Goal: Task Accomplishment & Management: Manage account settings

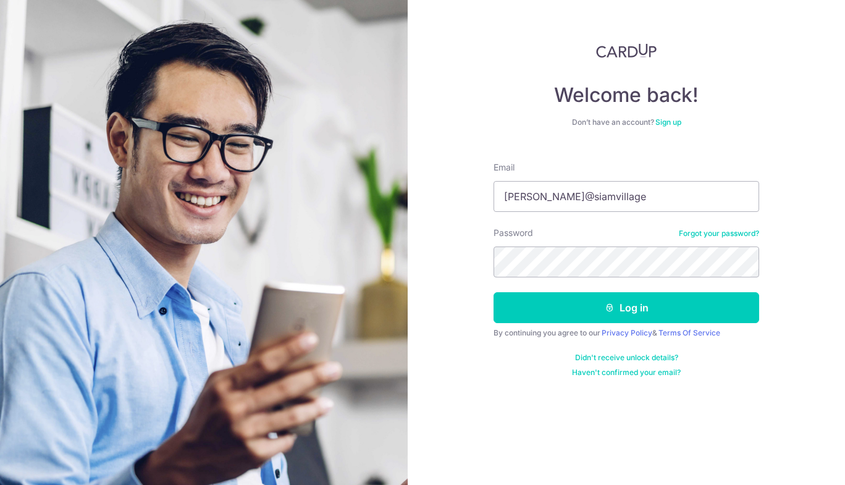
type input "kenn@siamvillage"
drag, startPoint x: 633, startPoint y: 234, endPoint x: 775, endPoint y: 295, distance: 155.3
click at [785, 293] on div "Welcome back! Don’t have an account? Sign up Email kenn@siamvillage Password Fo…" at bounding box center [626, 242] width 437 height 485
click at [684, 305] on button "Log in" at bounding box center [627, 307] width 266 height 31
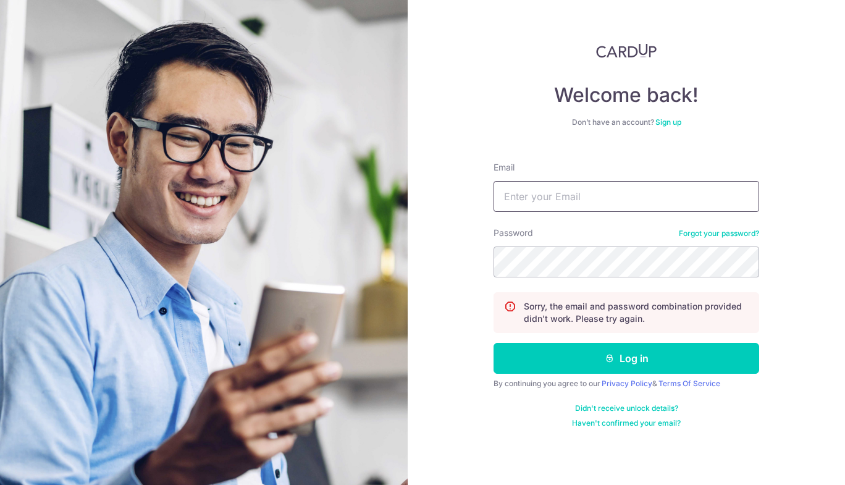
click at [586, 196] on input "Email" at bounding box center [627, 196] width 266 height 31
type input "kenn@siamvillage.sg"
click at [656, 366] on button "Log in" at bounding box center [627, 358] width 266 height 31
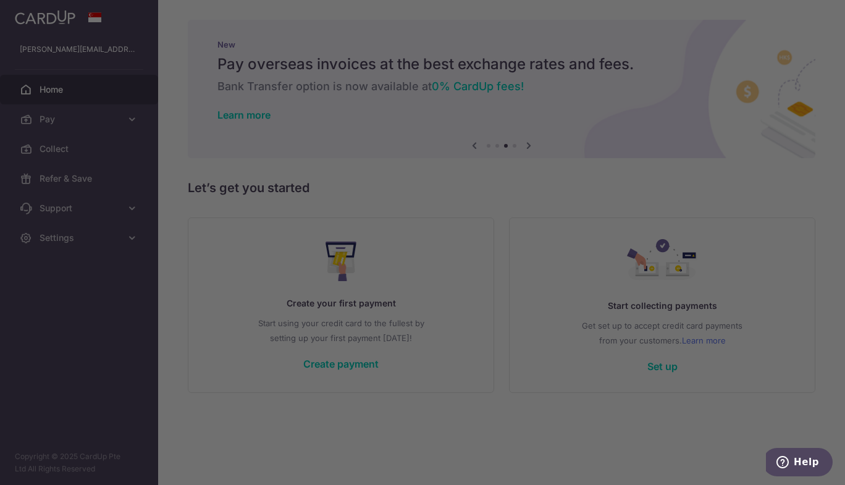
drag, startPoint x: 49, startPoint y: 388, endPoint x: 360, endPoint y: 293, distance: 325.4
click at [49, 388] on div at bounding box center [427, 245] width 854 height 490
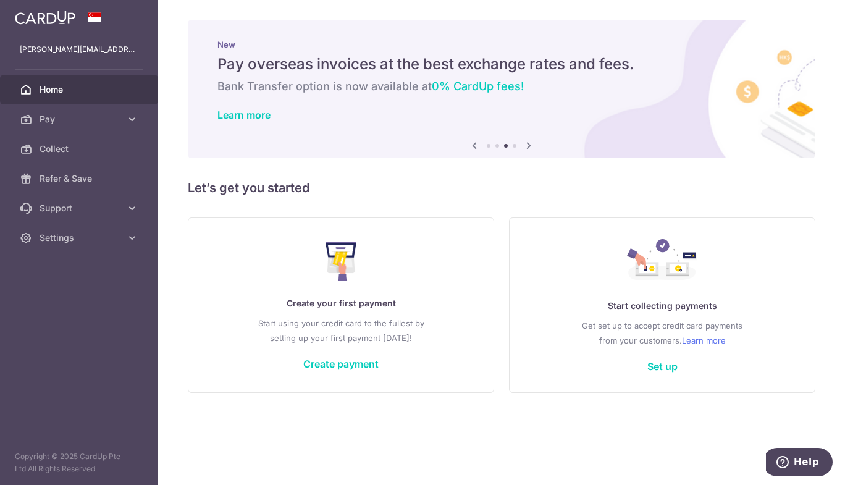
click at [335, 360] on link "Create payment" at bounding box center [340, 364] width 75 height 12
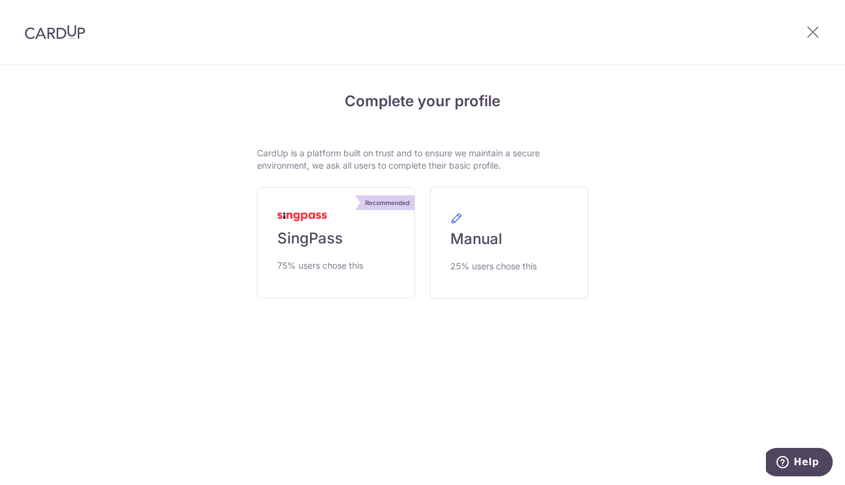
click at [316, 242] on span "SingPass" at bounding box center [309, 239] width 65 height 20
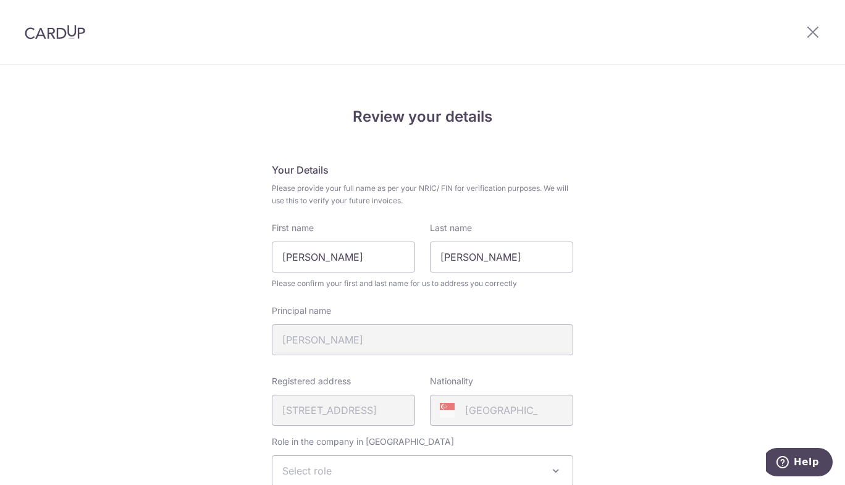
scroll to position [350, 0]
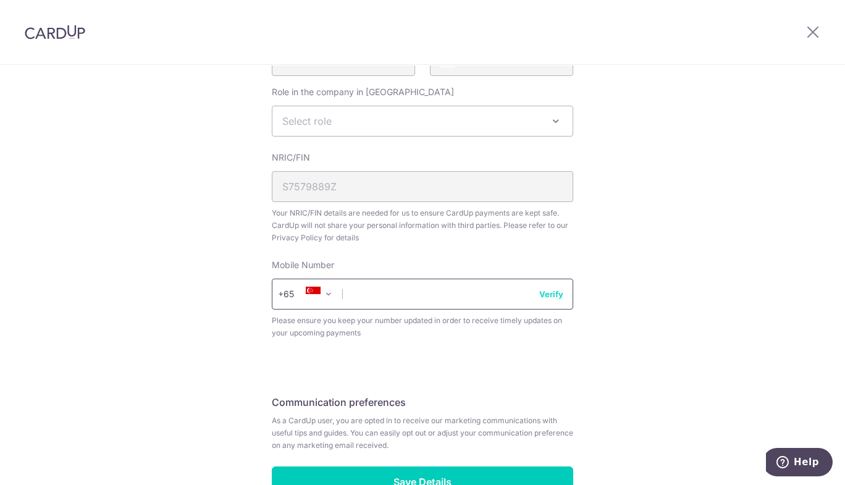
click at [361, 294] on input "text" at bounding box center [423, 294] width 302 height 31
type input "90122280"
click at [719, 306] on div "Review your details Your Details Please provide your full name as per your NRIC…" at bounding box center [422, 141] width 845 height 850
click at [542, 292] on button "Verify" at bounding box center [551, 294] width 24 height 12
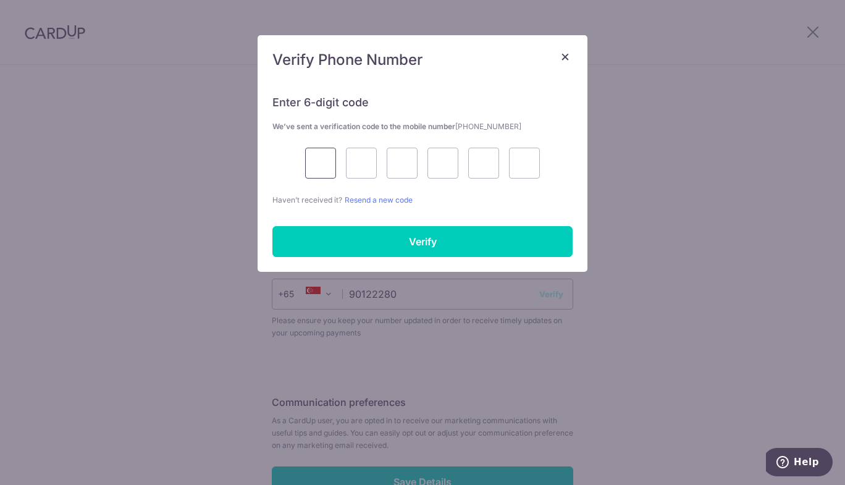
click at [317, 165] on input "text" at bounding box center [320, 163] width 31 height 31
click at [328, 170] on input "text" at bounding box center [320, 163] width 31 height 31
type input "8"
type input "3"
type input "9"
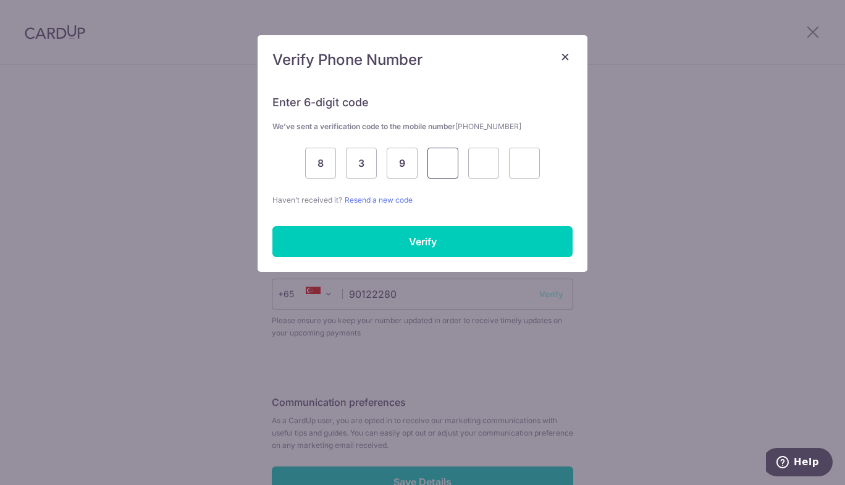
type input "3"
type input "5"
type input "4"
click at [487, 245] on input "Verify" at bounding box center [422, 241] width 300 height 31
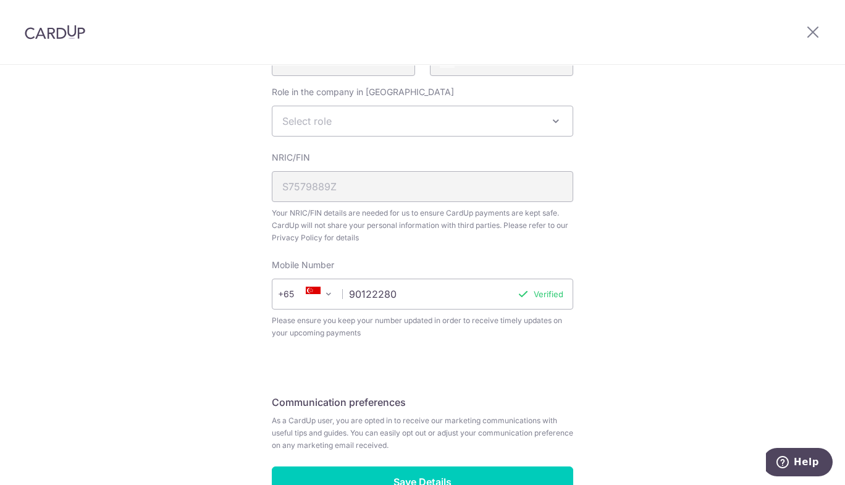
scroll to position [430, 0]
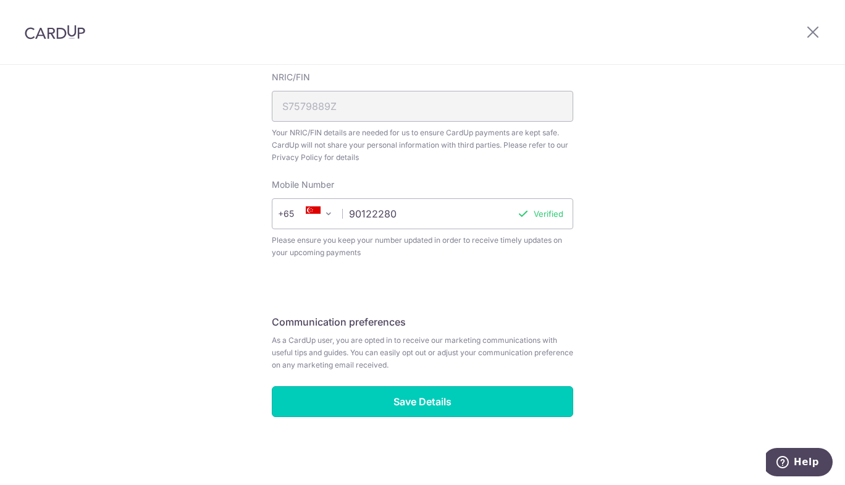
click at [452, 401] on input "Save Details" at bounding box center [423, 401] width 302 height 31
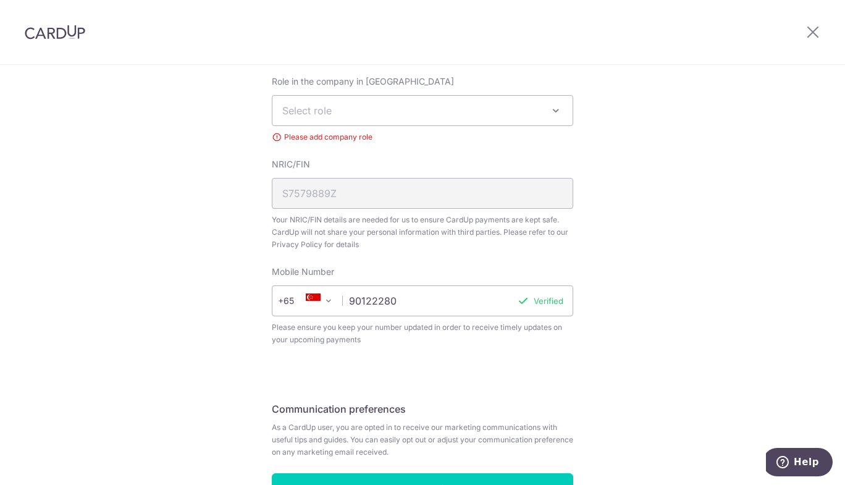
click at [378, 115] on span "Select role" at bounding box center [422, 111] width 300 height 30
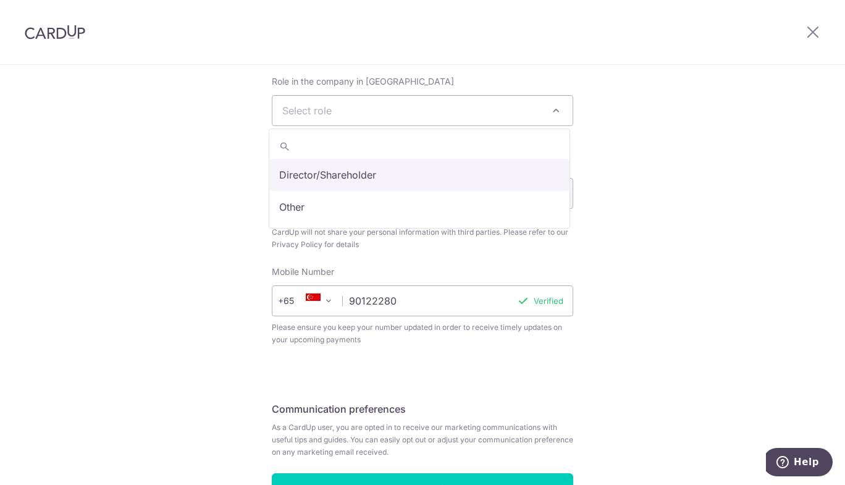
select select "director"
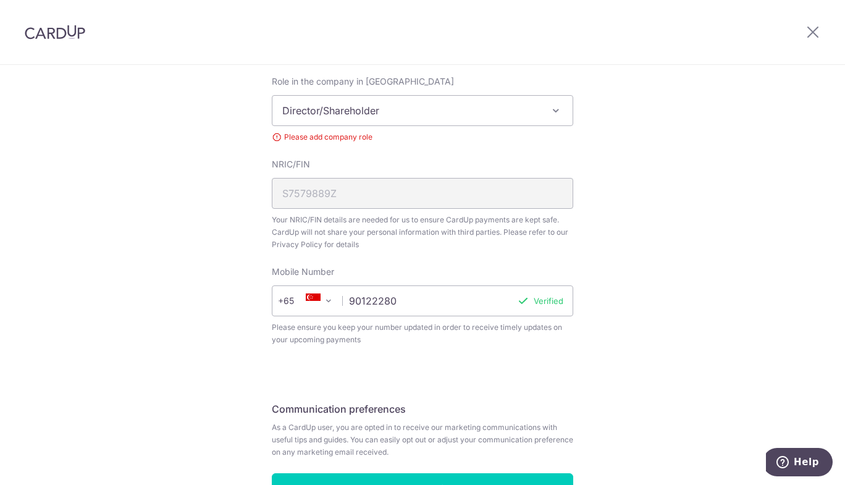
click at [600, 181] on div "Review your details Your Details Please provide your full name as per your NRIC…" at bounding box center [422, 138] width 845 height 867
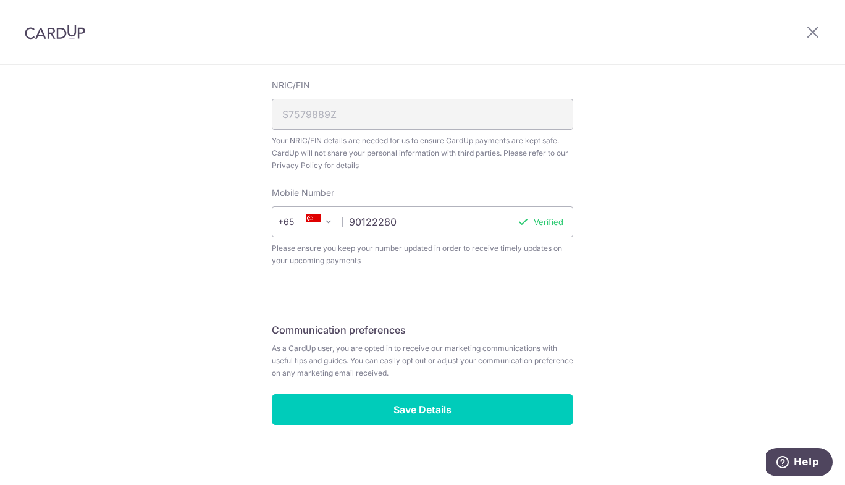
scroll to position [447, 0]
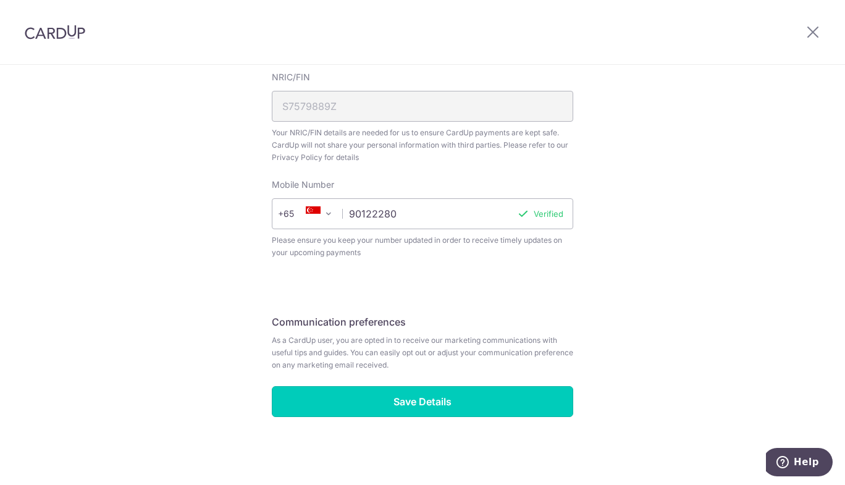
click at [496, 402] on input "Save Details" at bounding box center [423, 401] width 302 height 31
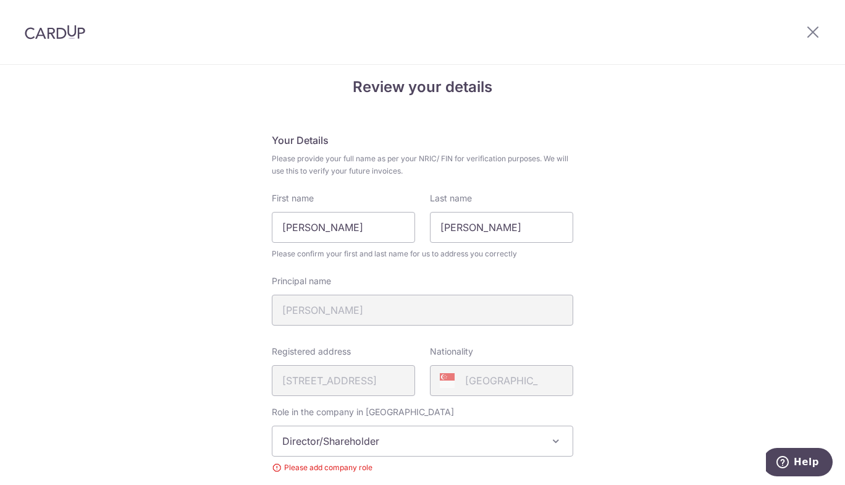
scroll to position [0, 0]
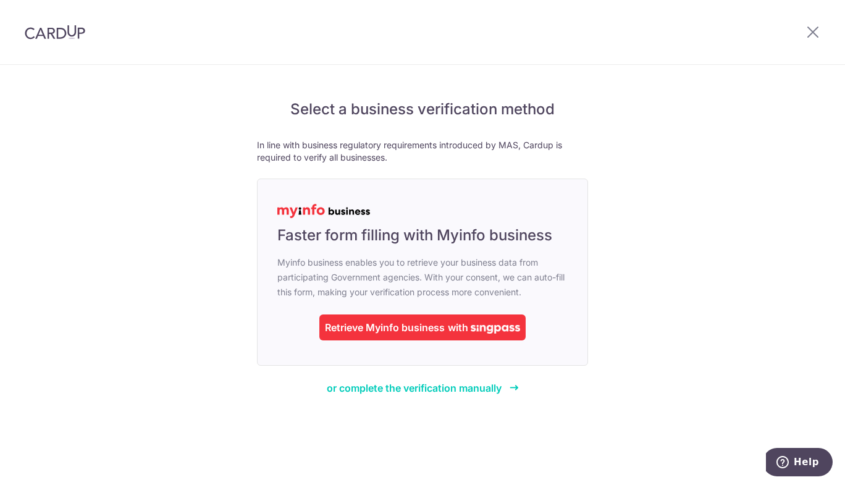
click at [478, 326] on img at bounding box center [495, 329] width 49 height 9
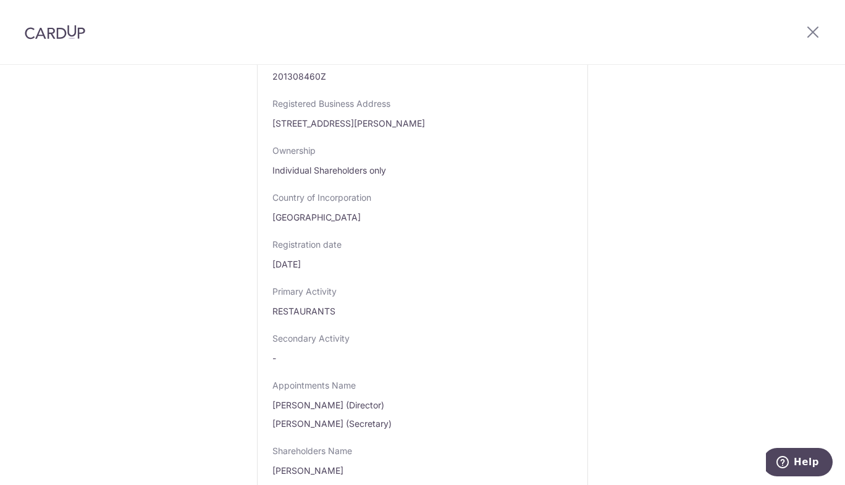
scroll to position [700, 0]
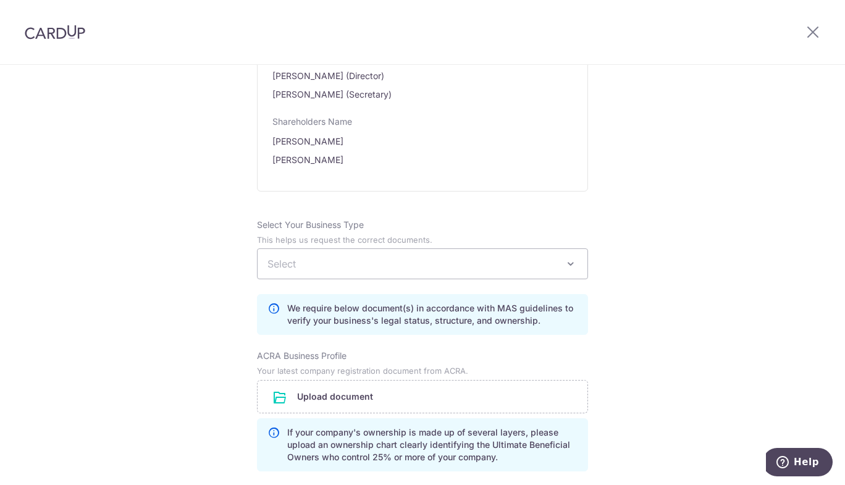
click at [470, 262] on span "Select" at bounding box center [423, 264] width 330 height 30
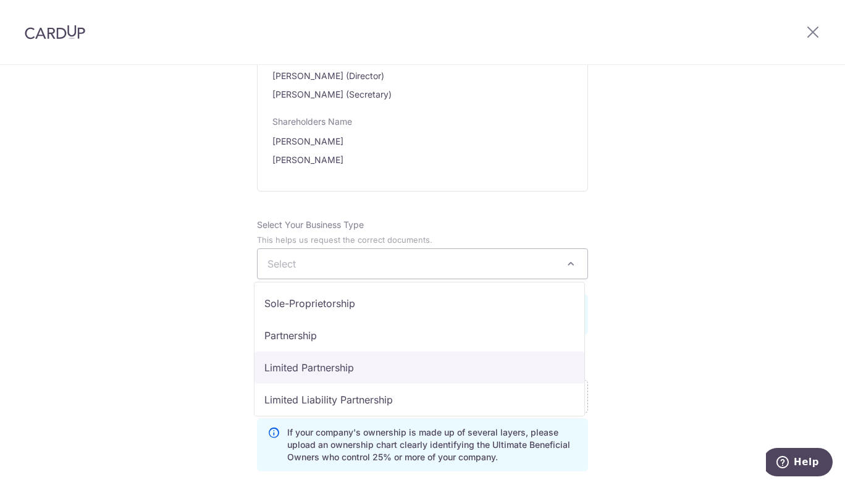
scroll to position [101, 0]
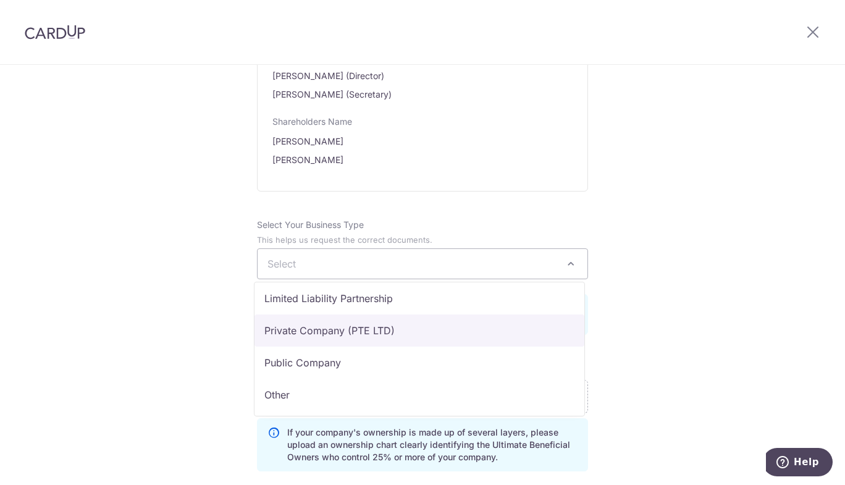
select select "Private Company (PTE LTD)"
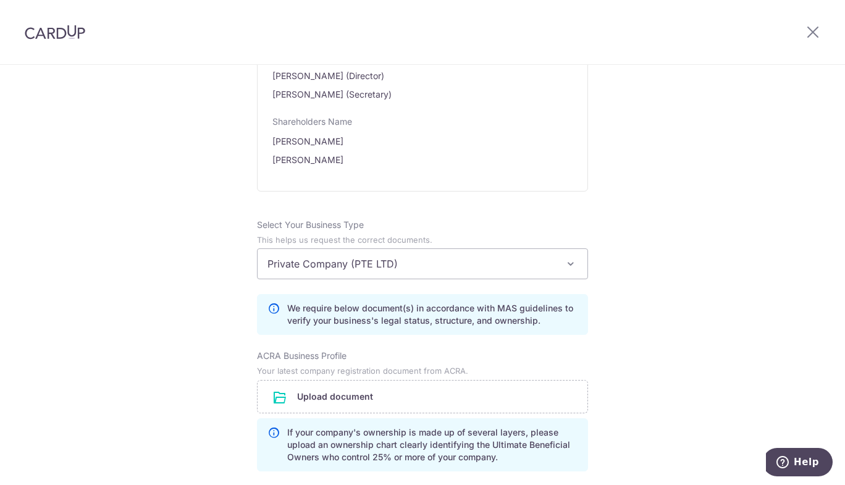
click at [418, 390] on input "file" at bounding box center [423, 397] width 330 height 32
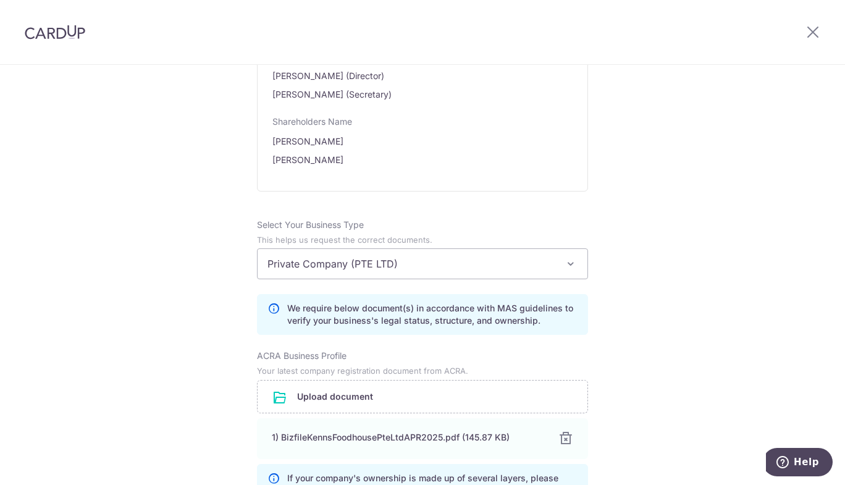
scroll to position [1050, 0]
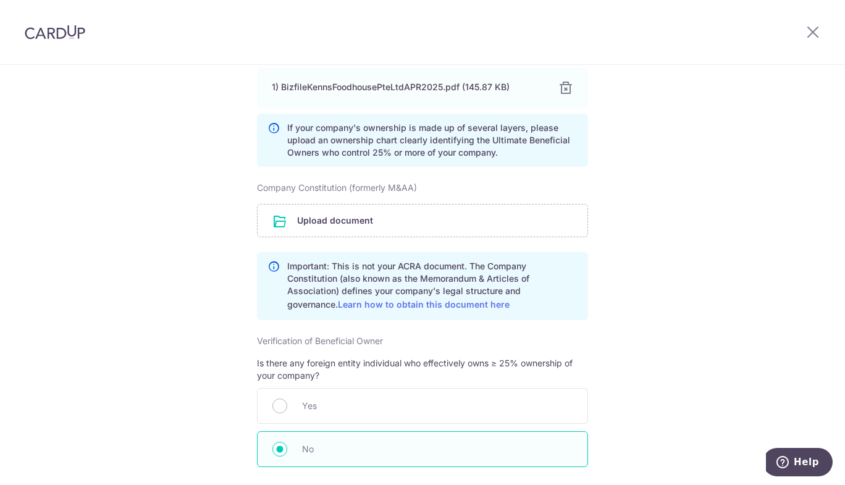
click at [446, 87] on div "1) BizfileKennsFoodhousePteLtdAPR2025.pdf (145.87 KB)" at bounding box center [408, 87] width 272 height 12
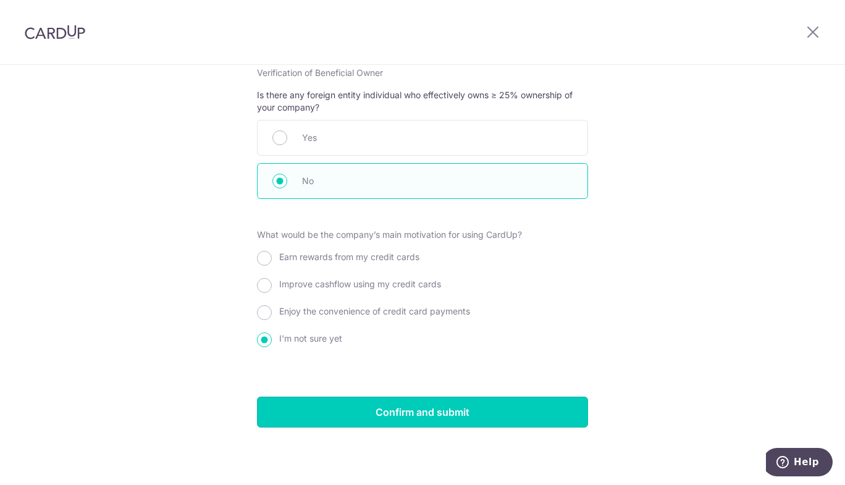
click at [465, 413] on input "Confirm and submit" at bounding box center [422, 412] width 331 height 31
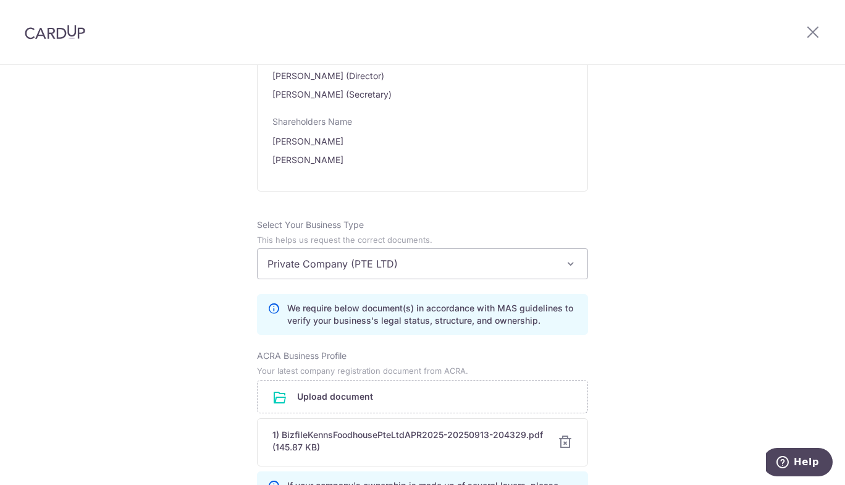
scroll to position [1050, 0]
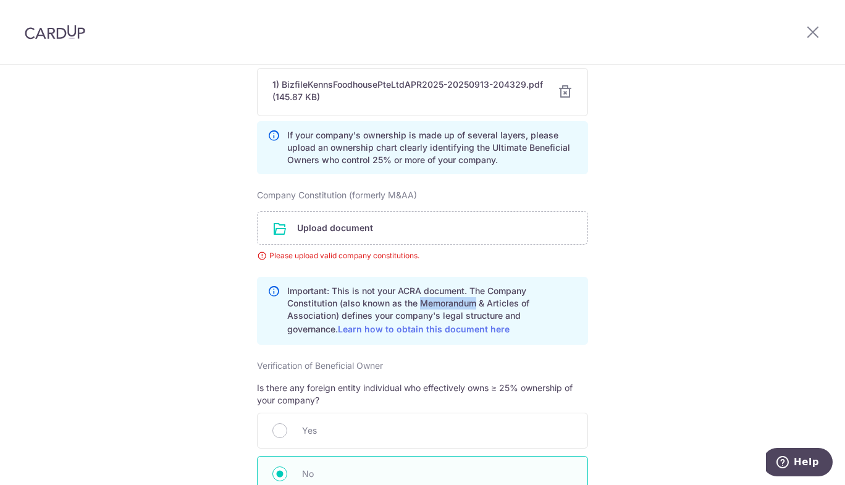
drag, startPoint x: 417, startPoint y: 300, endPoint x: 474, endPoint y: 302, distance: 56.9
click at [474, 302] on p "Important: This is not your ACRA document. The Company Constitution (also known…" at bounding box center [432, 311] width 290 height 52
click at [362, 329] on link "Learn how to obtain this document here" at bounding box center [424, 329] width 172 height 11
click at [357, 231] on input "file" at bounding box center [423, 228] width 330 height 32
click at [562, 93] on div at bounding box center [565, 92] width 15 height 15
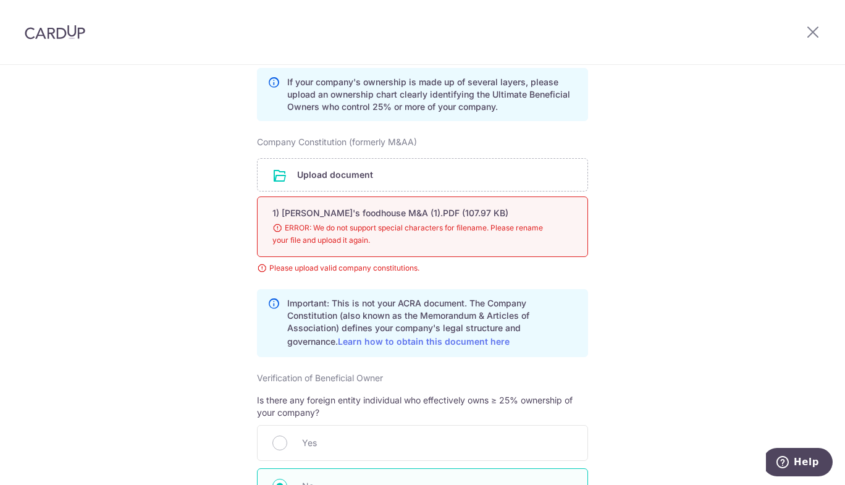
scroll to position [1045, 0]
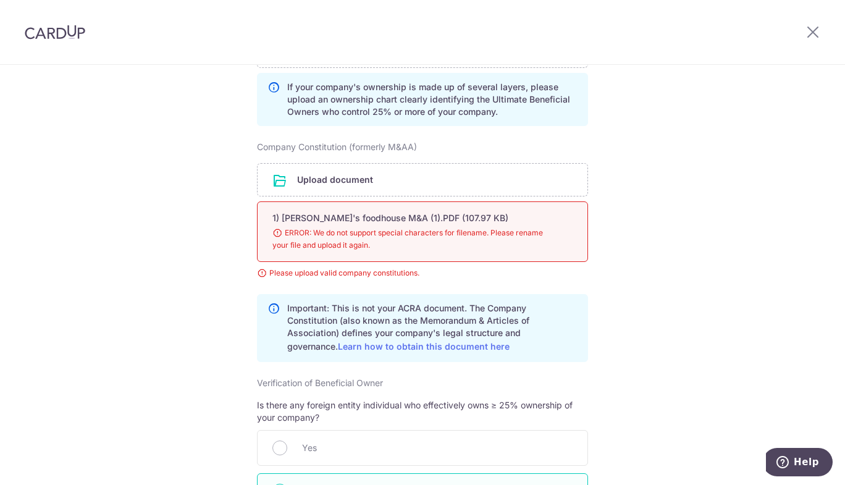
click at [312, 183] on input "file" at bounding box center [423, 180] width 330 height 32
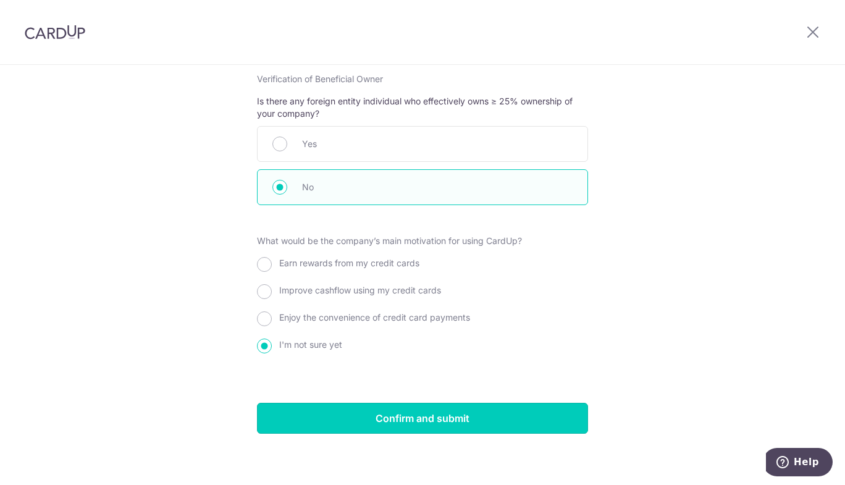
click at [420, 415] on input "Confirm and submit" at bounding box center [422, 418] width 331 height 31
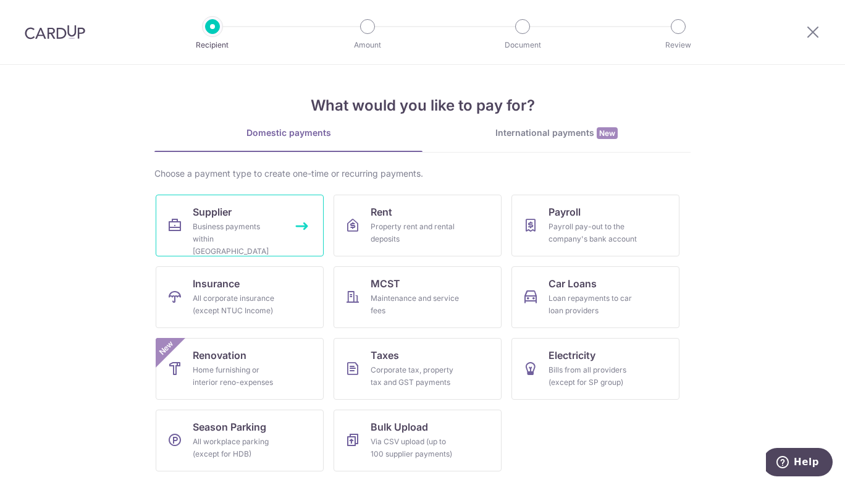
click at [240, 219] on link "Supplier Business payments within Singapore" at bounding box center [240, 226] width 168 height 62
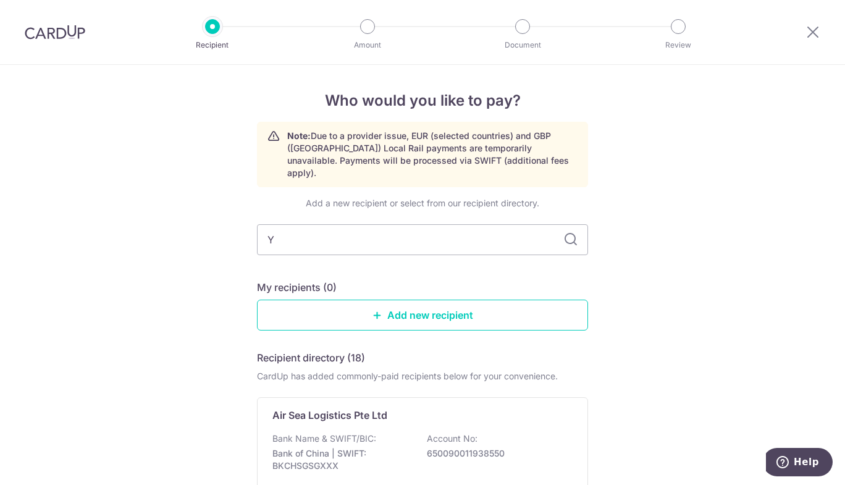
type input "Yi"
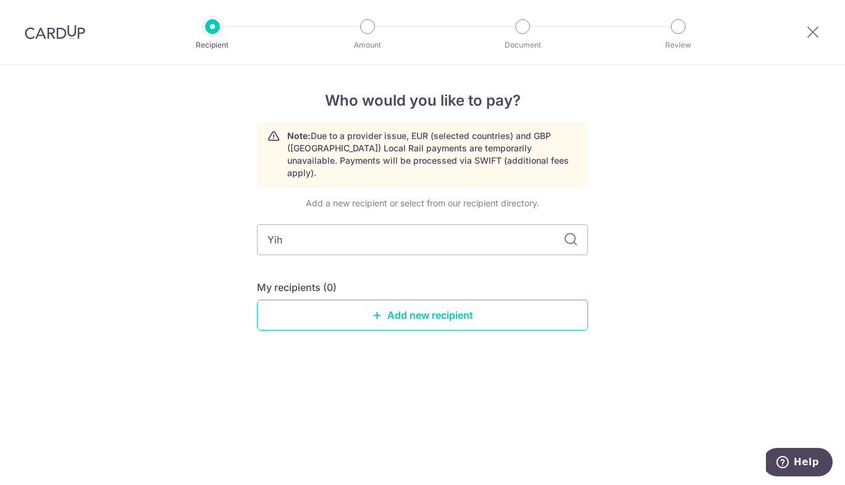
type input "Yiho"
click at [369, 237] on input "Yiho" at bounding box center [422, 239] width 331 height 31
type input "Yiho"
click at [573, 232] on icon at bounding box center [570, 239] width 15 height 15
click at [493, 228] on input "Yiho" at bounding box center [422, 239] width 331 height 31
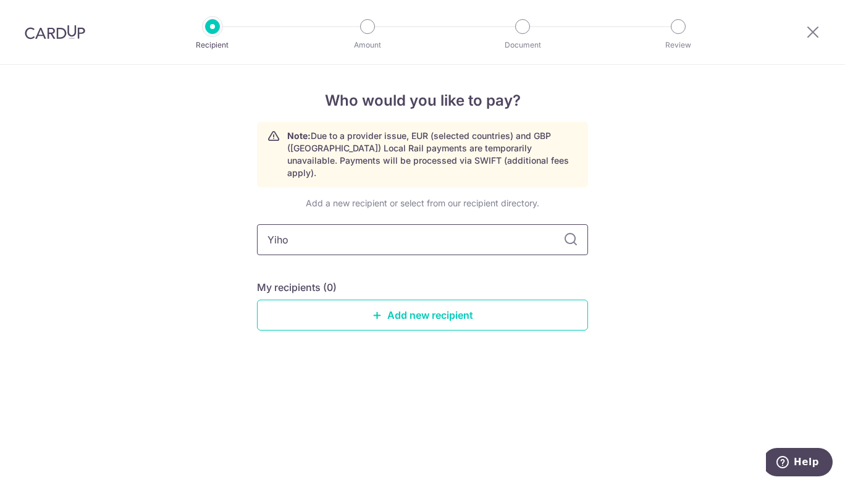
drag, startPoint x: 392, startPoint y: 231, endPoint x: 296, endPoint y: 235, distance: 96.5
click at [296, 235] on input "Yiho" at bounding box center [422, 239] width 331 height 31
drag, startPoint x: 281, startPoint y: 229, endPoint x: 262, endPoint y: 231, distance: 18.7
click at [262, 231] on input "Yiho" at bounding box center [422, 239] width 331 height 31
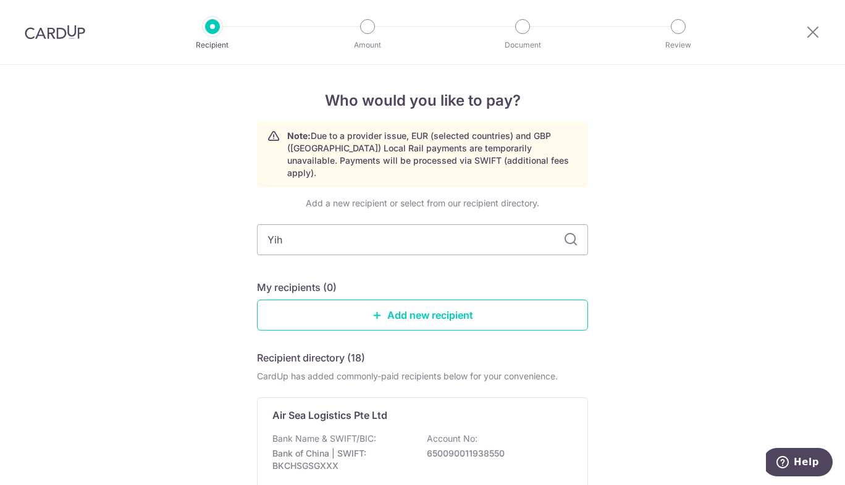
type input "Yiho"
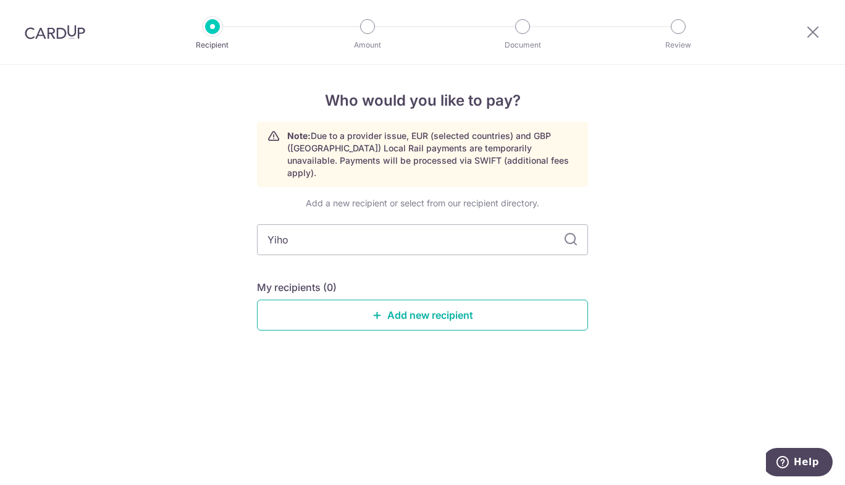
click at [387, 305] on link "Add new recipient" at bounding box center [422, 315] width 331 height 31
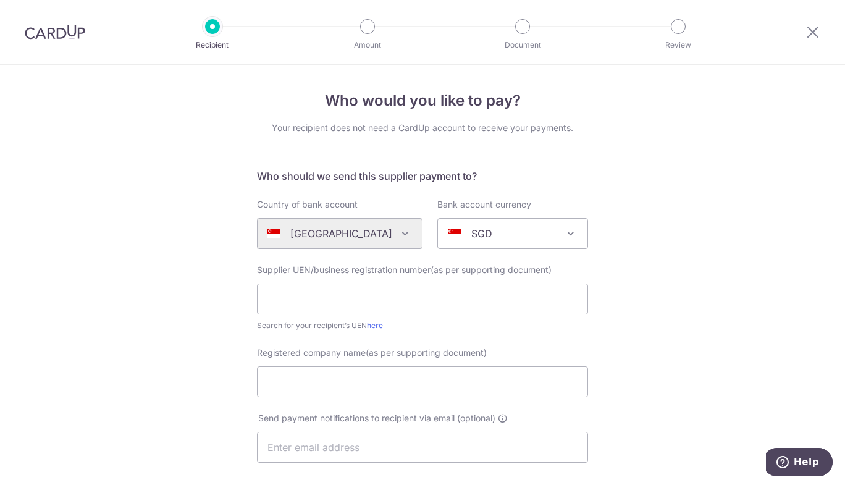
click at [501, 235] on div "SGD" at bounding box center [503, 233] width 110 height 15
click at [304, 297] on input "text" at bounding box center [422, 299] width 331 height 31
type input "Y"
type input "201722396C"
click at [412, 323] on div "Search for your recipient’s UEN here" at bounding box center [422, 325] width 331 height 12
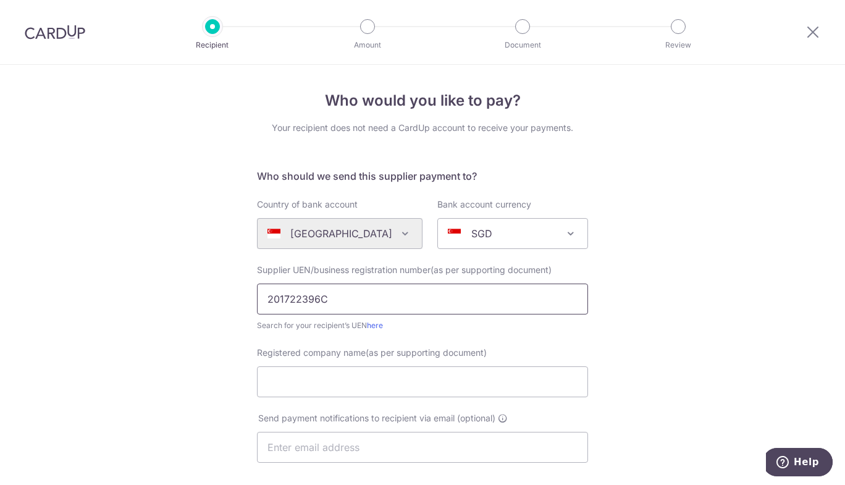
click at [452, 303] on input "201722396C" at bounding box center [422, 299] width 331 height 31
click at [455, 327] on div "Search for your recipient’s UEN here" at bounding box center [422, 325] width 331 height 12
click at [371, 324] on link "here" at bounding box center [375, 325] width 16 height 9
click at [321, 381] on input "Registered company name(as per supporting document)" at bounding box center [422, 381] width 331 height 31
type input "Yi Ho Pte Ltd"
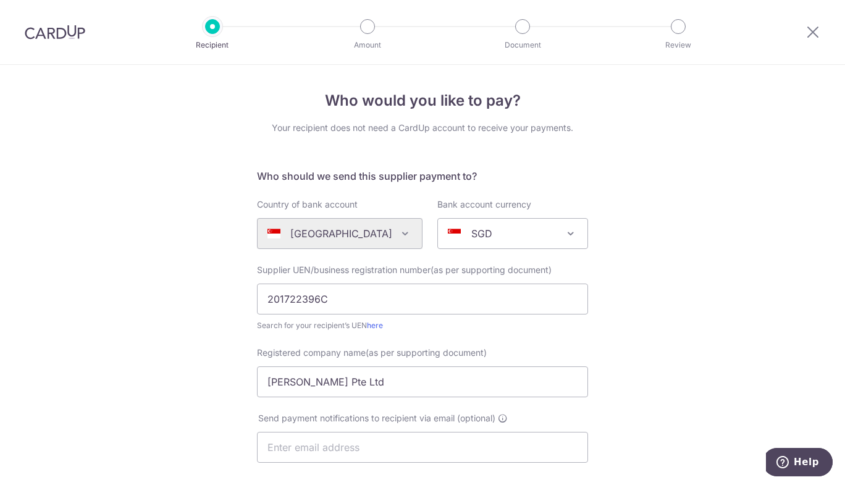
click at [638, 395] on div "Who would you like to pay? Your recipient does not need a CardUp account to rec…" at bounding box center [422, 439] width 845 height 749
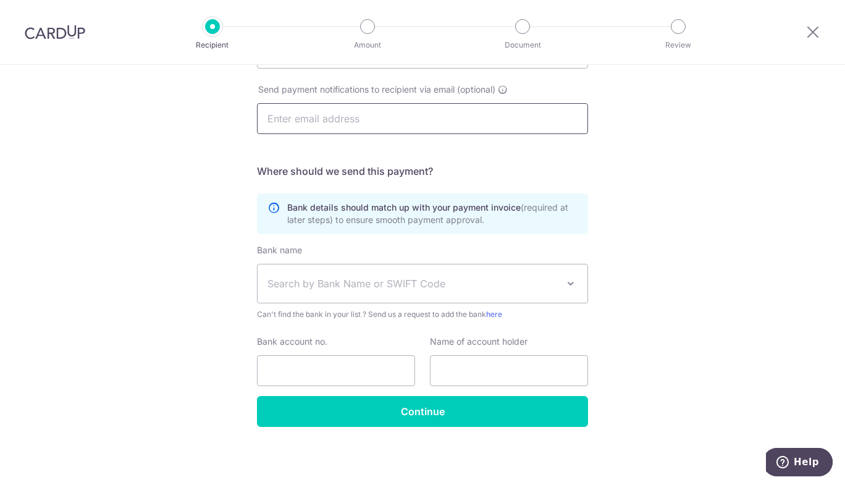
click at [344, 123] on input "text" at bounding box center [422, 118] width 331 height 31
click at [347, 289] on span "Search by Bank Name or SWIFT Code" at bounding box center [413, 283] width 290 height 15
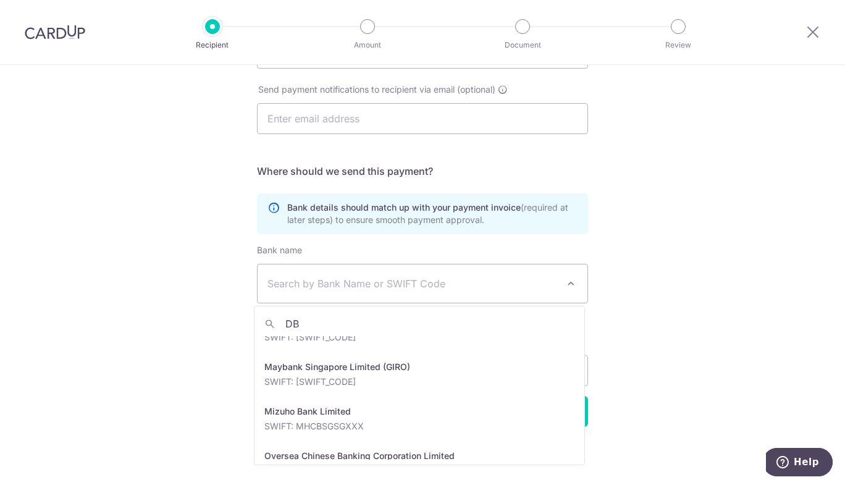
scroll to position [0, 0]
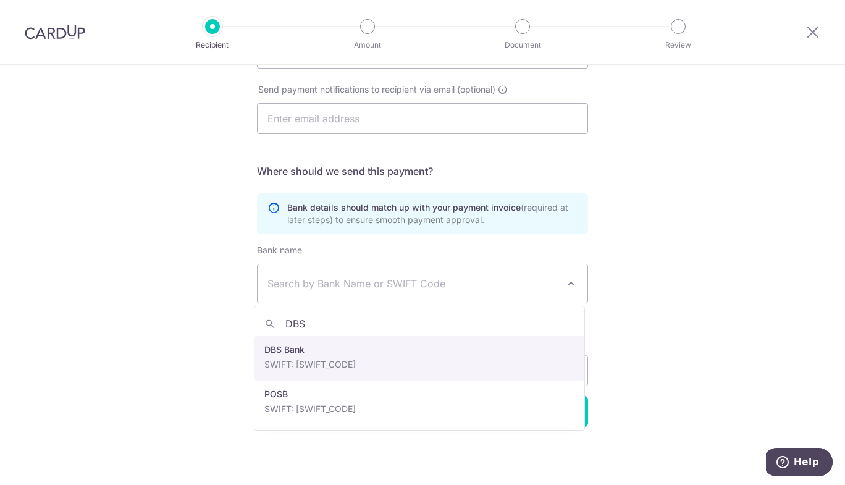
type input "DBS"
select select "6"
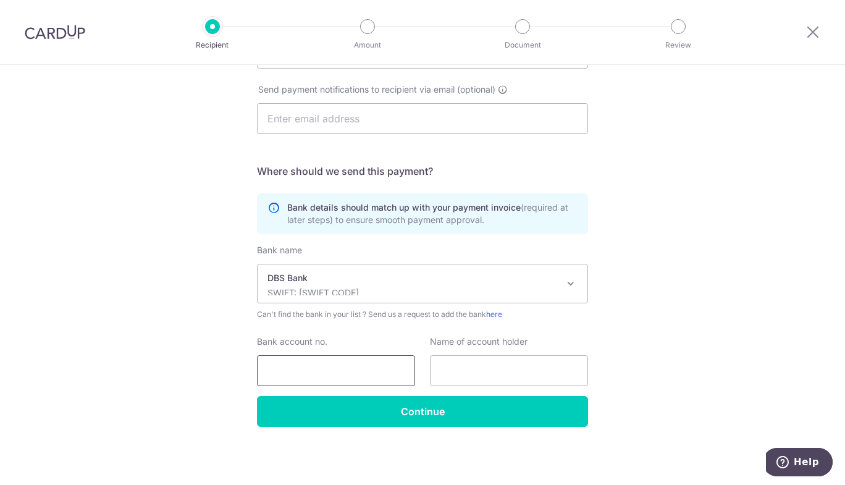
click at [341, 374] on input "Bank account no." at bounding box center [336, 370] width 158 height 31
type input "0725575257"
click at [532, 370] on input "text" at bounding box center [509, 370] width 158 height 31
type input "YiHo Pte Ltd"
click at [498, 412] on input "Continue" at bounding box center [422, 411] width 331 height 31
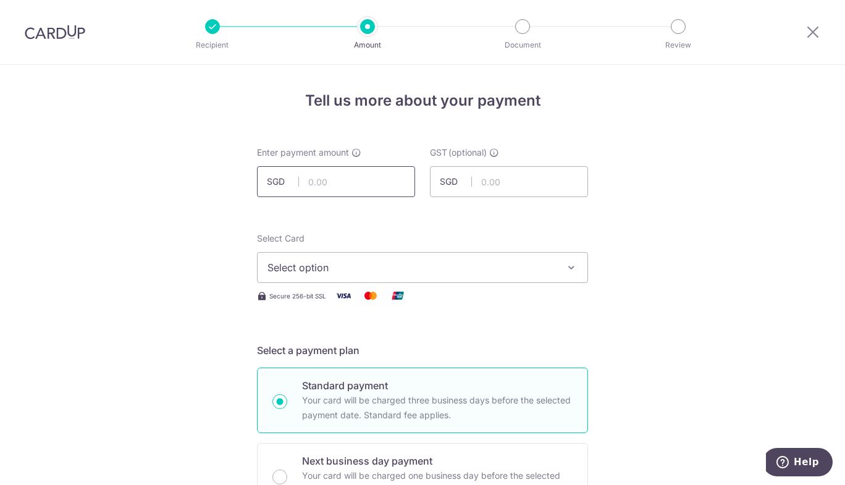
click at [316, 185] on input "text" at bounding box center [336, 181] width 158 height 31
click at [401, 277] on button "Select option" at bounding box center [422, 267] width 331 height 31
click at [436, 274] on span "Select option" at bounding box center [412, 267] width 288 height 15
click at [568, 265] on icon "button" at bounding box center [571, 267] width 12 height 12
click at [349, 268] on span "Select option" at bounding box center [412, 267] width 288 height 15
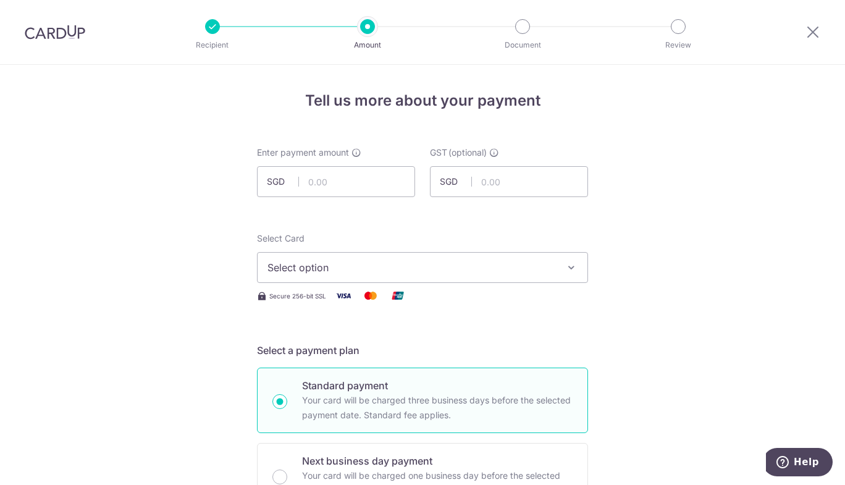
click at [349, 268] on span "Select option" at bounding box center [412, 267] width 288 height 15
click at [813, 32] on icon at bounding box center [813, 31] width 15 height 15
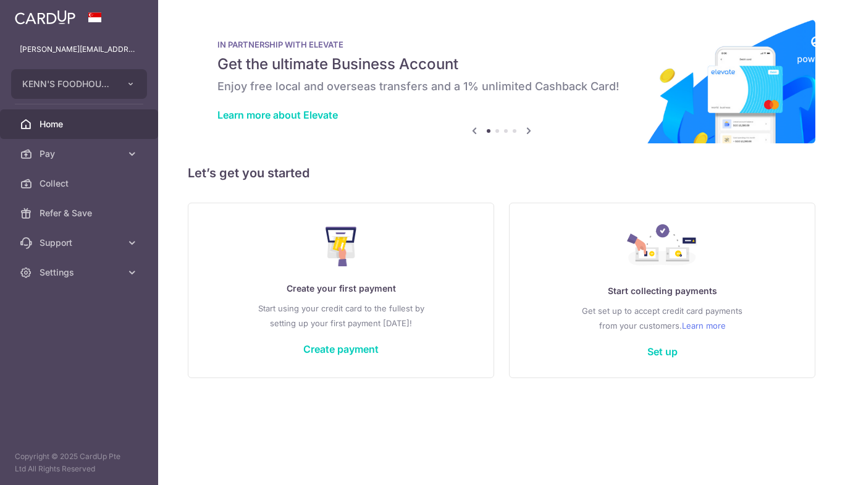
click at [55, 150] on span "Pay" at bounding box center [81, 154] width 82 height 12
click at [83, 122] on span "Home" at bounding box center [81, 124] width 82 height 12
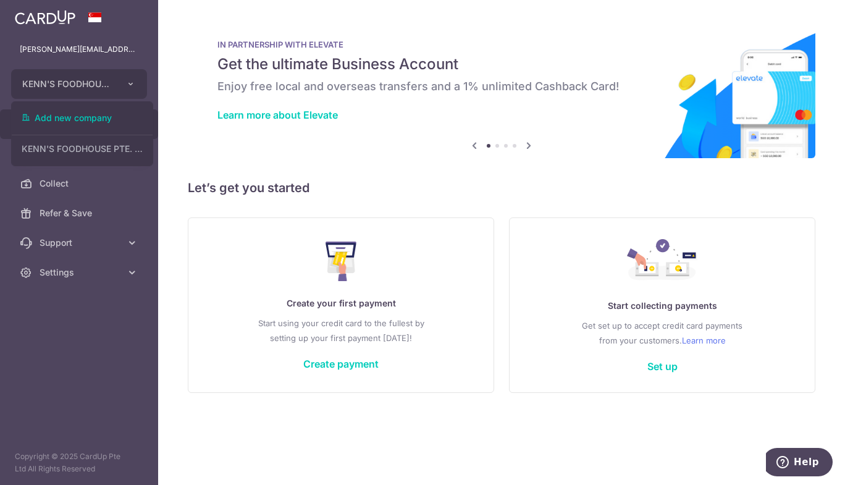
click at [131, 86] on icon "button" at bounding box center [131, 84] width 10 height 10
click at [93, 235] on link "Support" at bounding box center [79, 243] width 158 height 30
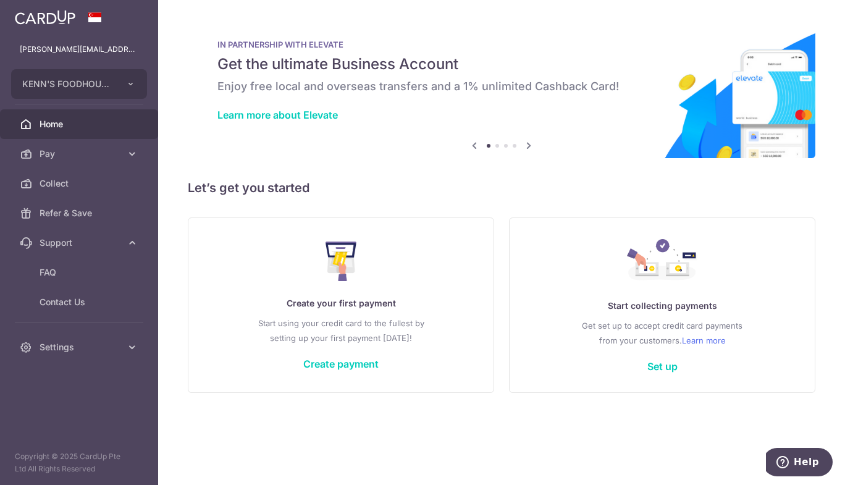
click at [97, 344] on span "Settings" at bounding box center [81, 347] width 82 height 12
click at [91, 378] on span "Account" at bounding box center [81, 377] width 82 height 12
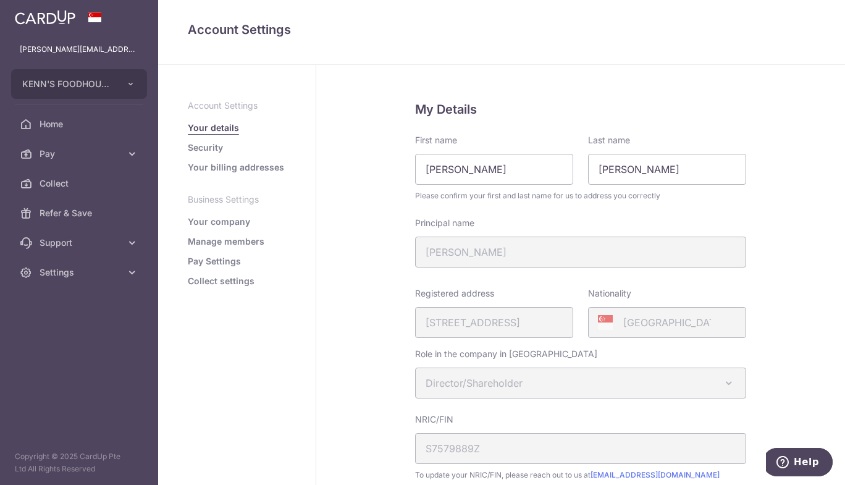
scroll to position [308, 0]
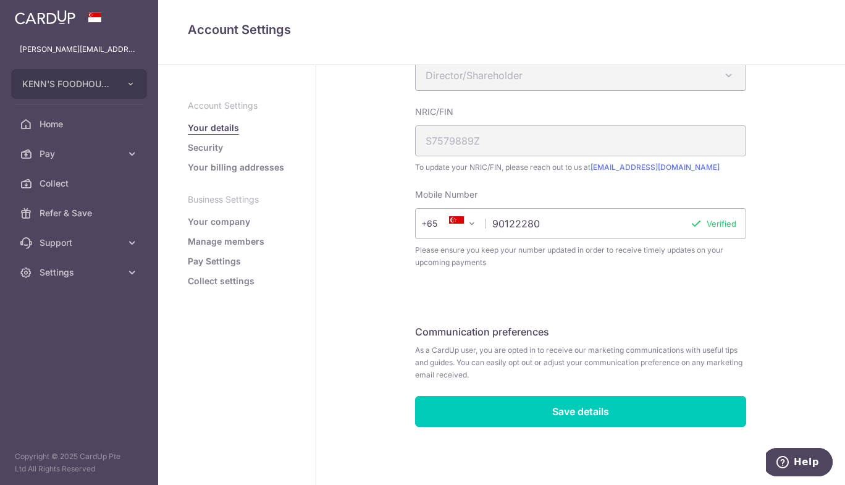
click at [234, 223] on link "Your company" at bounding box center [219, 222] width 62 height 12
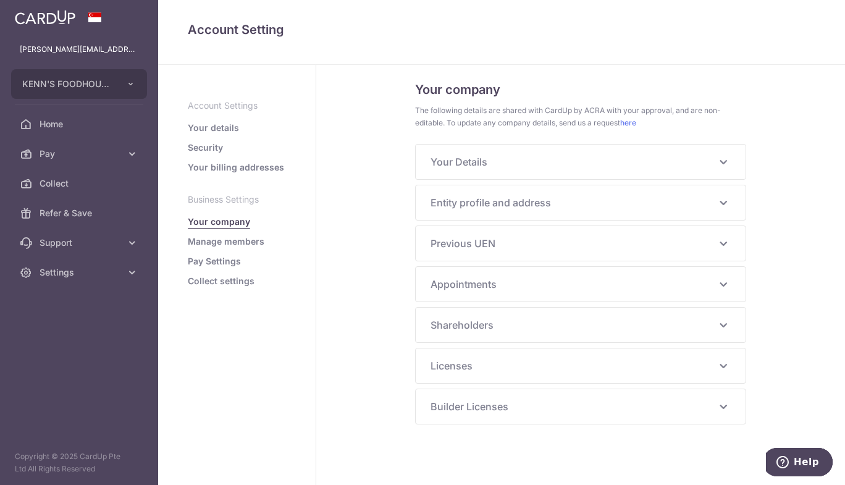
click at [532, 159] on span "Your Details" at bounding box center [573, 161] width 285 height 15
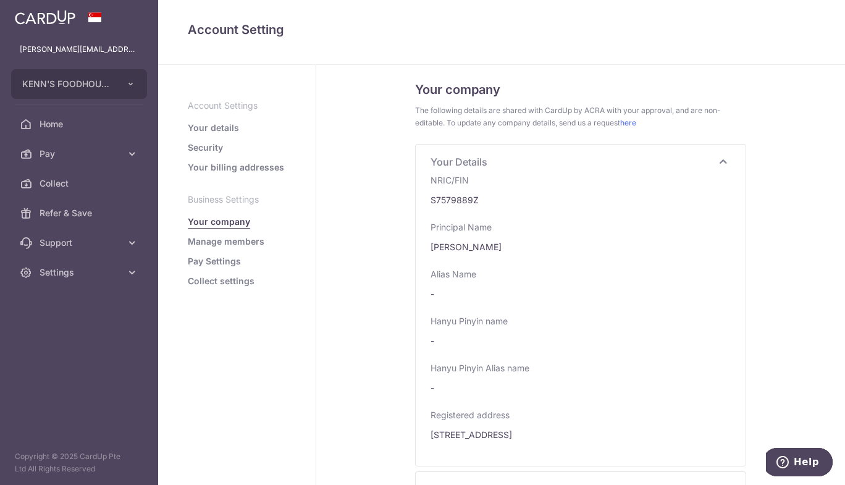
click at [532, 159] on span "Your Details" at bounding box center [573, 161] width 285 height 15
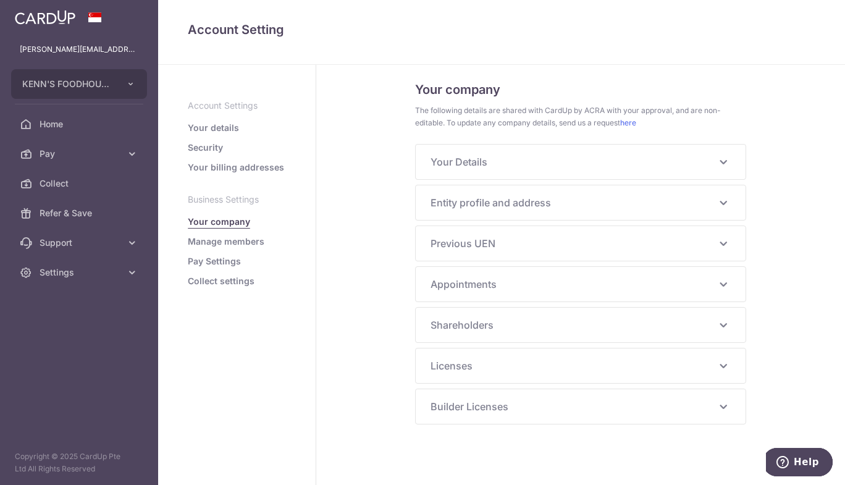
click at [507, 208] on span "Entity profile and address" at bounding box center [573, 202] width 285 height 15
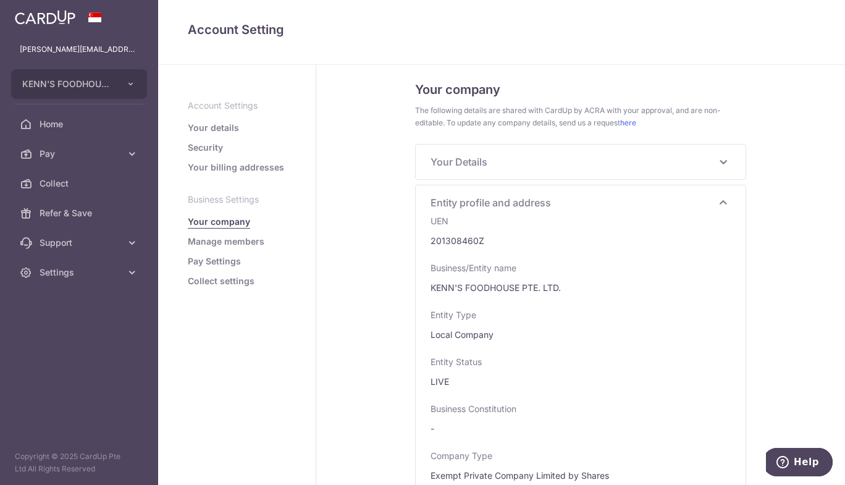
click at [507, 208] on span "Entity profile and address" at bounding box center [573, 202] width 285 height 15
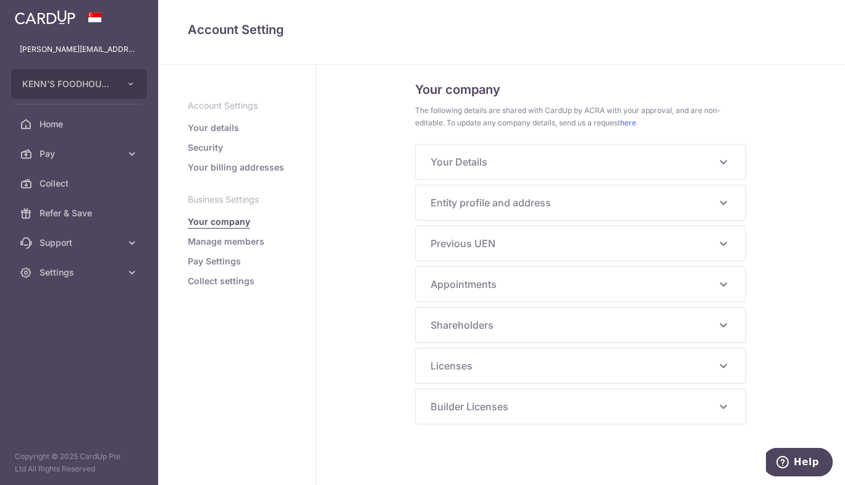
click at [332, 262] on div "Your company The following details are shared with CardUp by ACRA with your app…" at bounding box center [580, 275] width 529 height 420
click at [222, 263] on link "Pay Settings" at bounding box center [214, 261] width 53 height 12
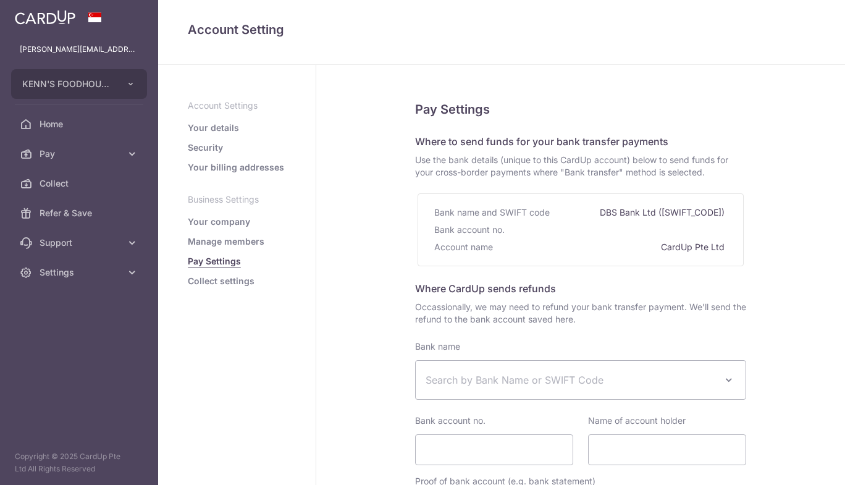
select select
click at [537, 381] on span "Search by Bank Name or SWIFT Code" at bounding box center [571, 380] width 290 height 15
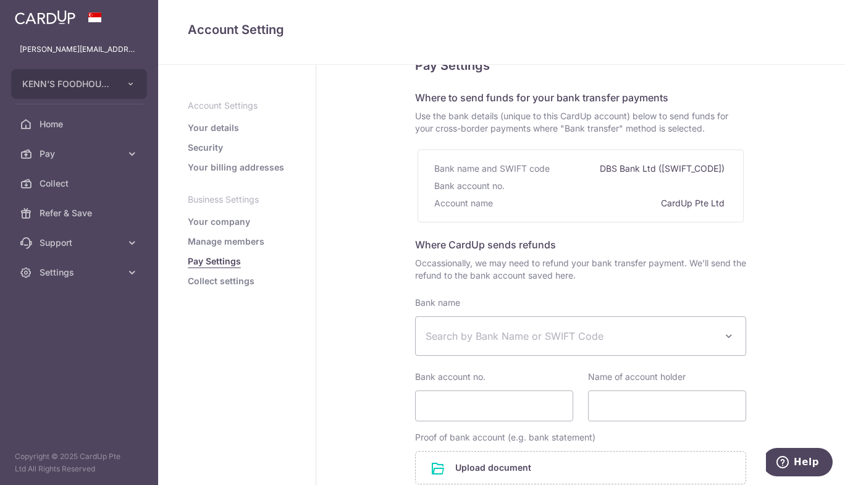
scroll to position [36, 0]
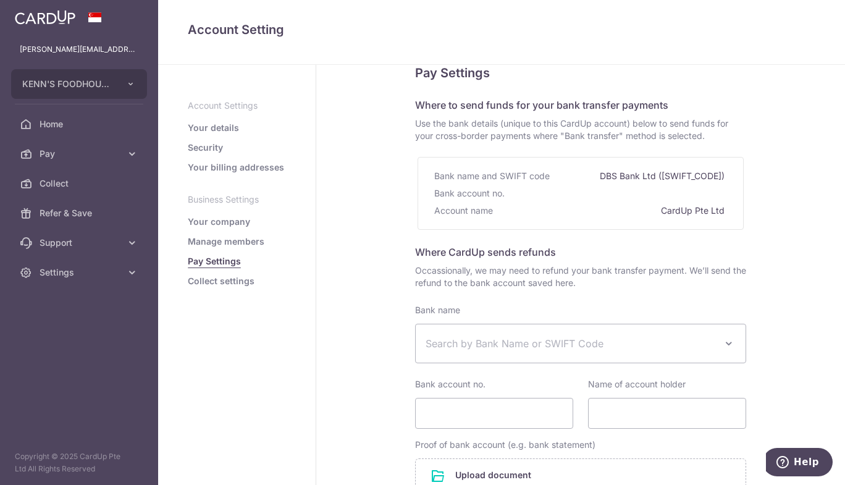
click at [474, 337] on span "Search by Bank Name or SWIFT Code" at bounding box center [571, 343] width 290 height 15
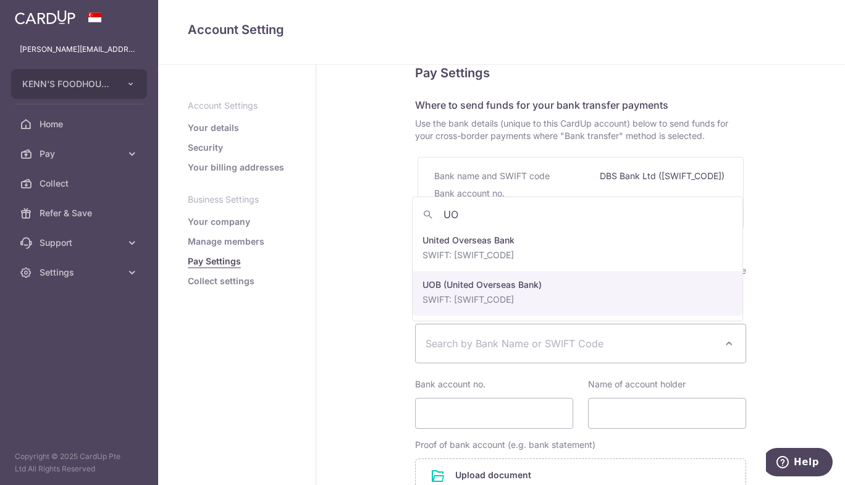
type input "UO"
select select "18"
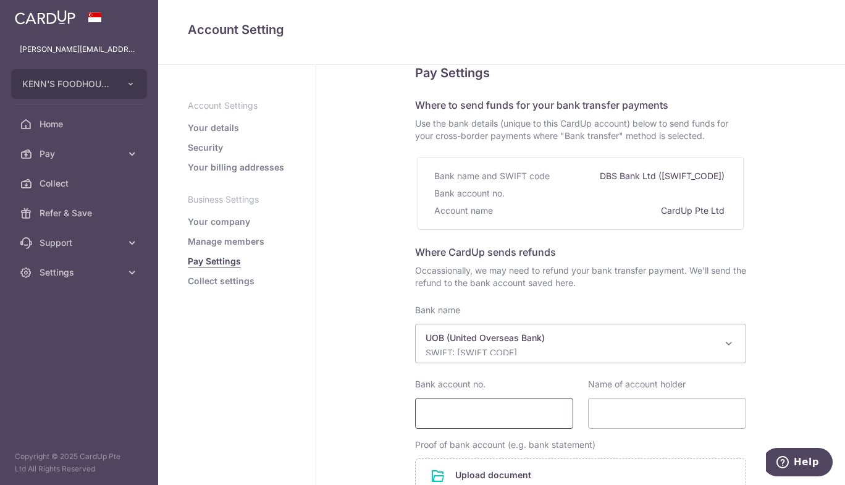
click at [512, 414] on input "Bank account no." at bounding box center [494, 413] width 158 height 31
type input "4223035919"
click at [636, 413] on input "Name of account holder" at bounding box center [667, 413] width 158 height 31
type input "KENN'S FOODHOUSE PTE LTD"
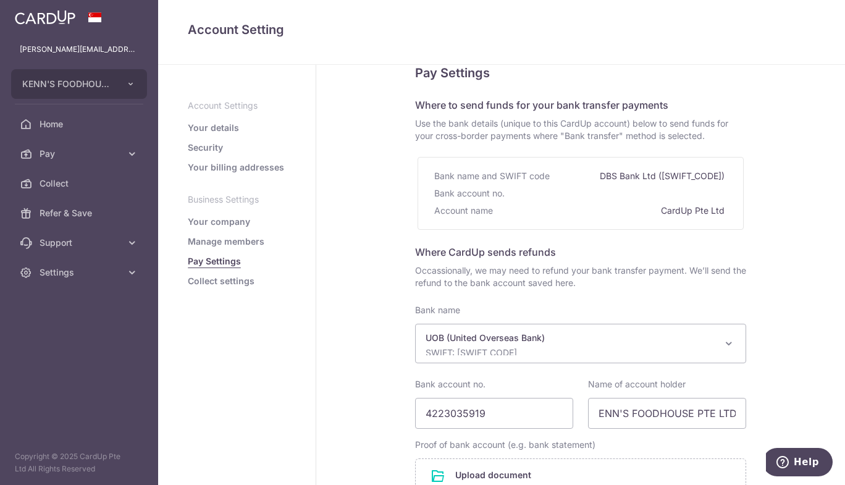
click at [780, 366] on div "Pay Settings Where to send funds for your bank transfer payments Use the bank d…" at bounding box center [580, 334] width 529 height 612
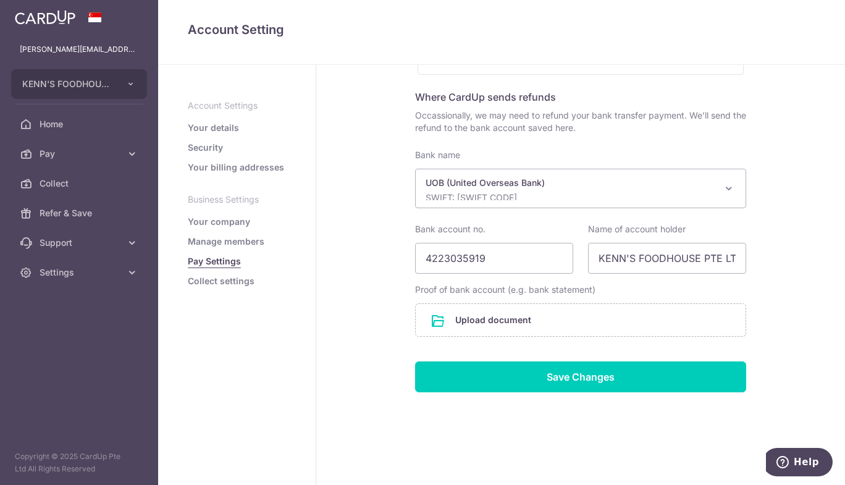
click at [549, 326] on input "file" at bounding box center [581, 320] width 330 height 32
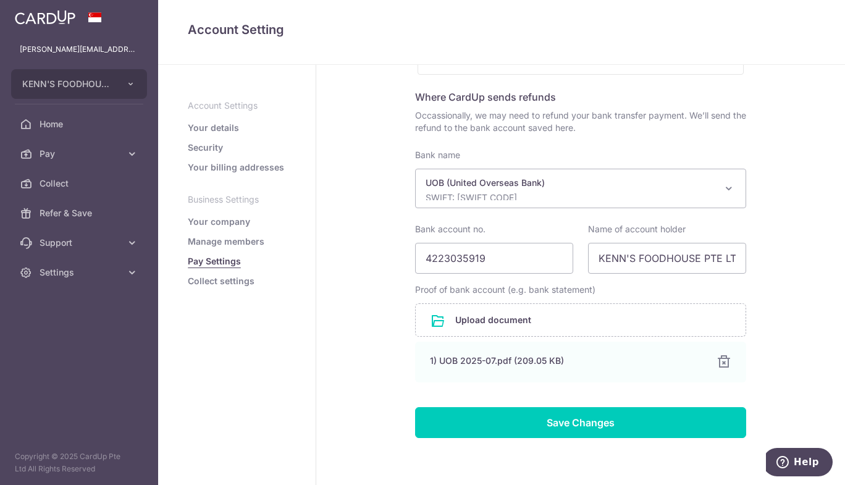
click at [825, 324] on div "Pay Settings Where to send funds for your bank transfer payments Use the bank d…" at bounding box center [580, 201] width 529 height 657
click at [598, 420] on input "Save Changes" at bounding box center [580, 422] width 331 height 31
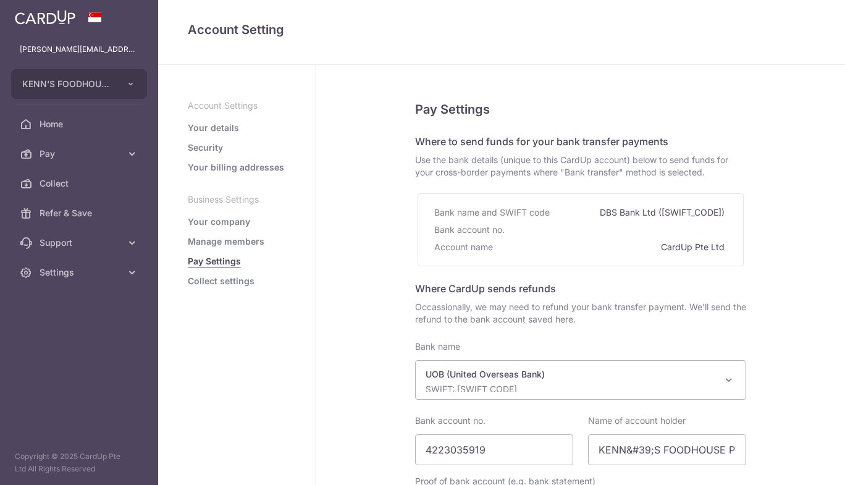
select select "18"
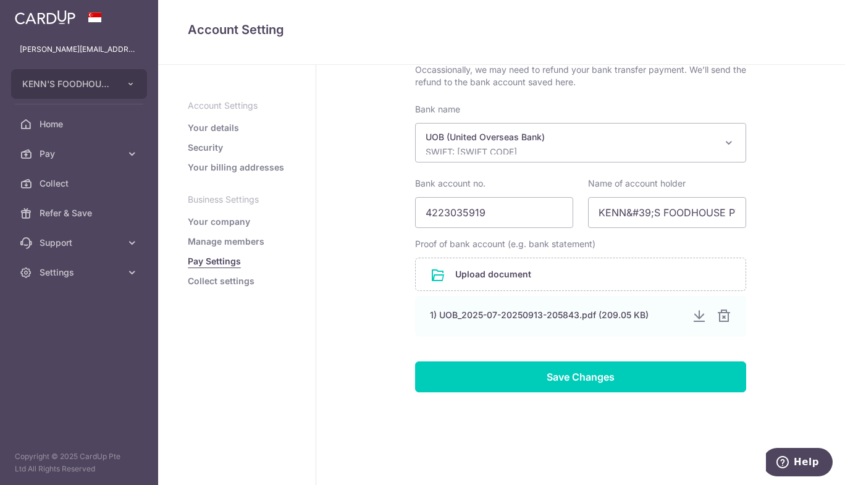
click at [232, 282] on link "Collect settings" at bounding box center [221, 281] width 67 height 12
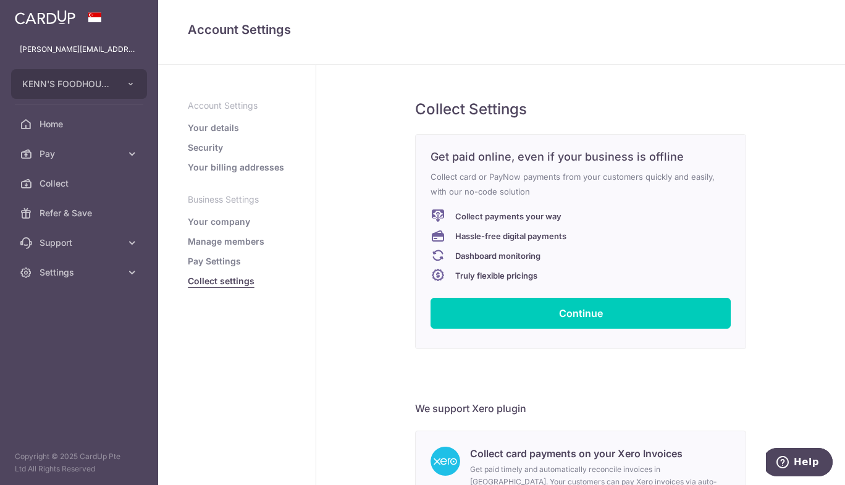
click at [234, 165] on link "Your billing addresses" at bounding box center [236, 167] width 96 height 12
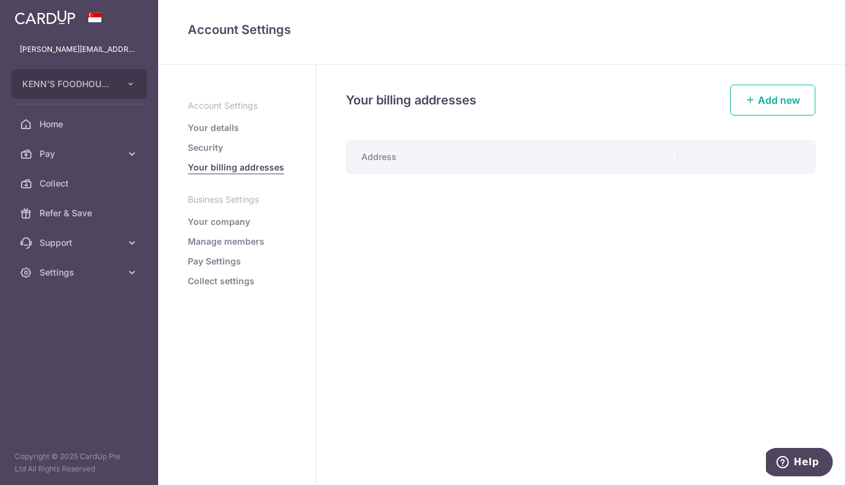
click at [775, 108] on link "Add new" at bounding box center [772, 100] width 85 height 31
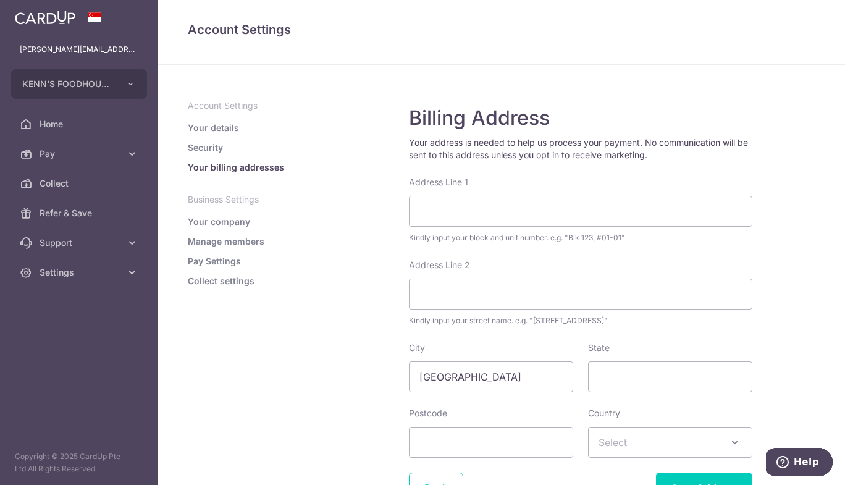
click at [233, 224] on link "Your company" at bounding box center [219, 222] width 62 height 12
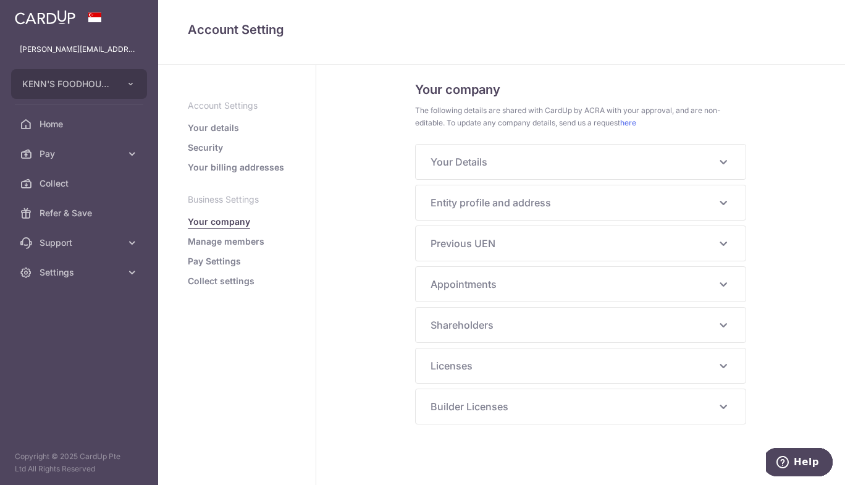
click at [499, 240] on span "Previous UEN" at bounding box center [573, 243] width 285 height 15
click at [506, 206] on span "Entity profile and address" at bounding box center [573, 202] width 285 height 15
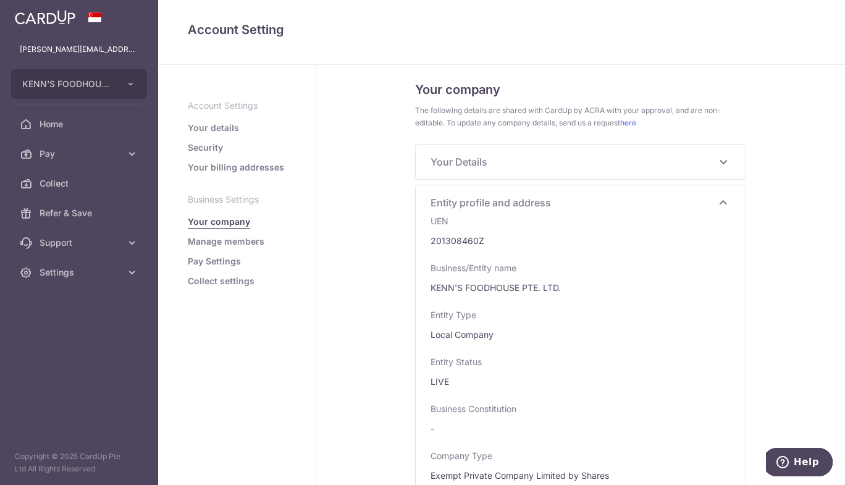
click at [506, 206] on span "Entity profile and address" at bounding box center [573, 202] width 285 height 15
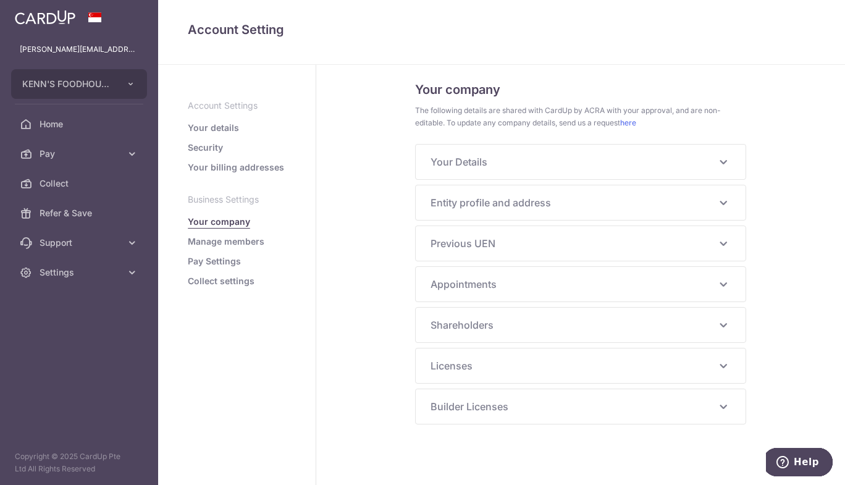
click at [229, 170] on link "Your billing addresses" at bounding box center [236, 167] width 96 height 12
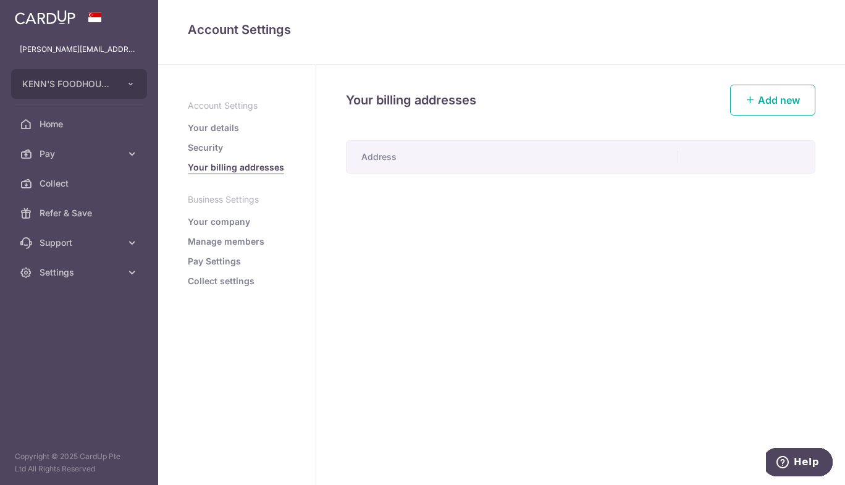
click at [780, 99] on span "Add new" at bounding box center [779, 100] width 42 height 12
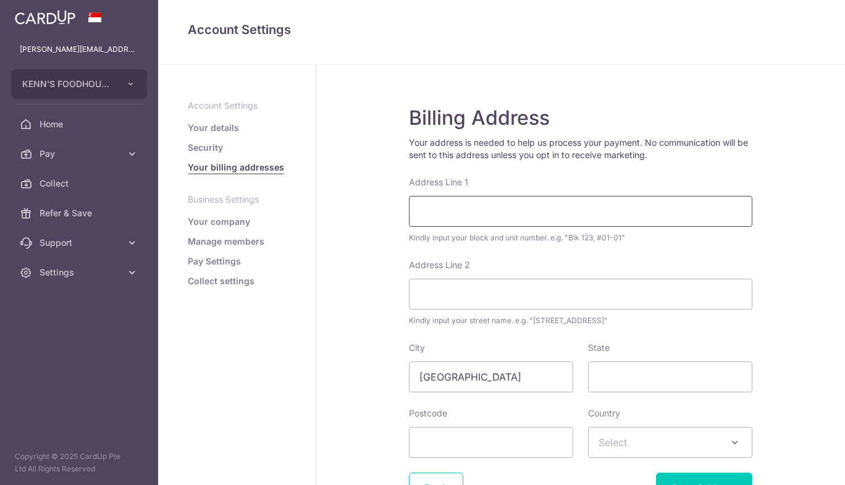
click at [450, 214] on input "Address Line 1" at bounding box center [581, 211] width 344 height 31
type input "[GEOGRAPHIC_DATA]"
click at [487, 296] on input "Address Line 2" at bounding box center [581, 294] width 344 height 31
click at [510, 441] on input "Postcode" at bounding box center [491, 442] width 164 height 31
type input "349388"
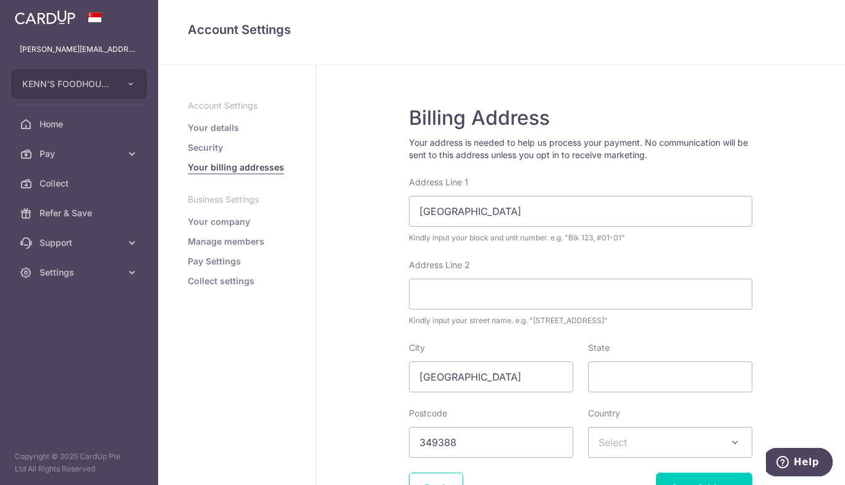
click at [623, 449] on span "Select" at bounding box center [670, 443] width 163 height 30
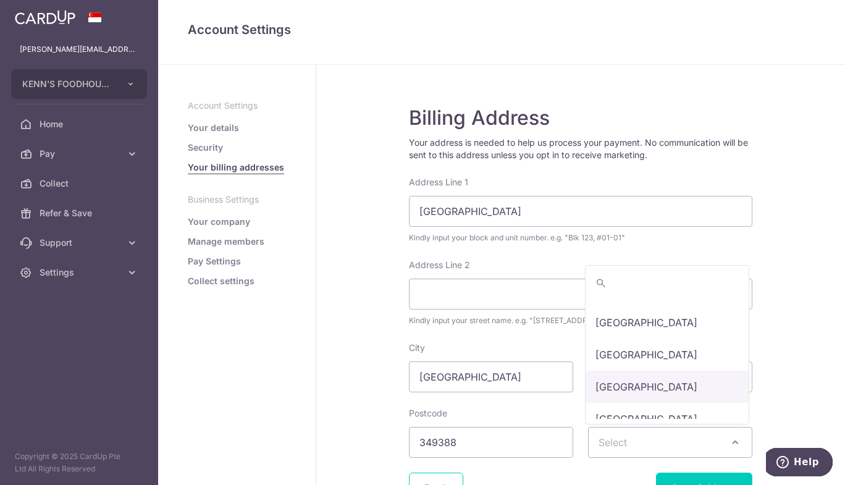
select select "199"
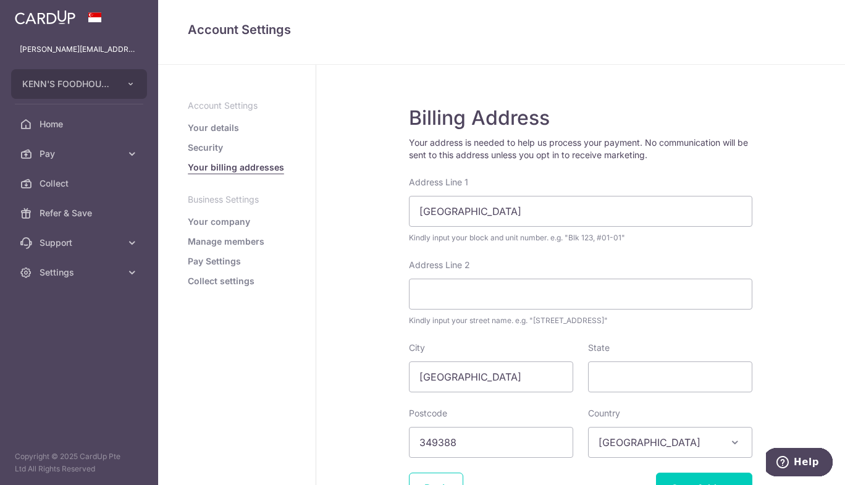
click at [816, 400] on div "Billing Address Your address is needed to help us process your payment. No comm…" at bounding box center [580, 321] width 529 height 512
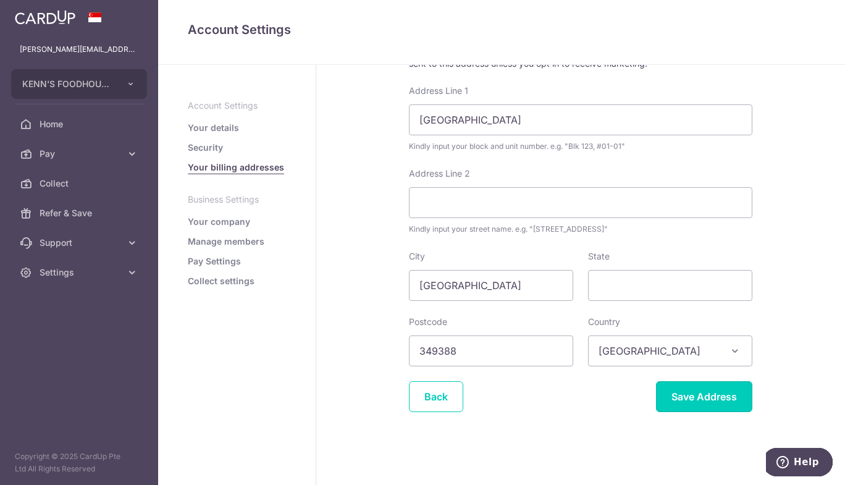
click at [709, 402] on input "Save Address" at bounding box center [704, 396] width 96 height 31
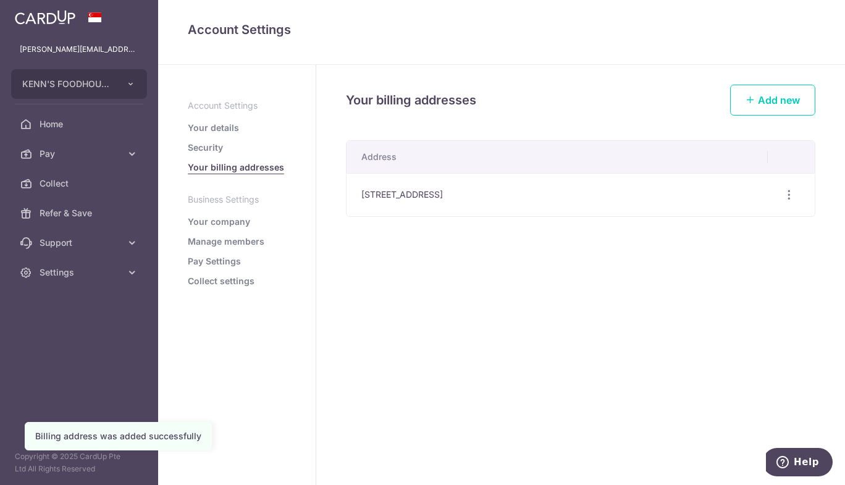
click at [209, 149] on link "Security" at bounding box center [205, 147] width 35 height 12
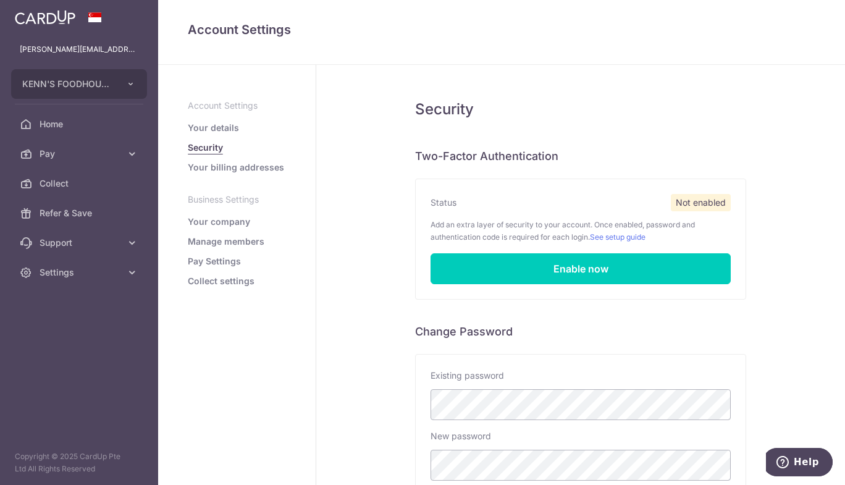
scroll to position [213, 0]
